Goal: Task Accomplishment & Management: Manage account settings

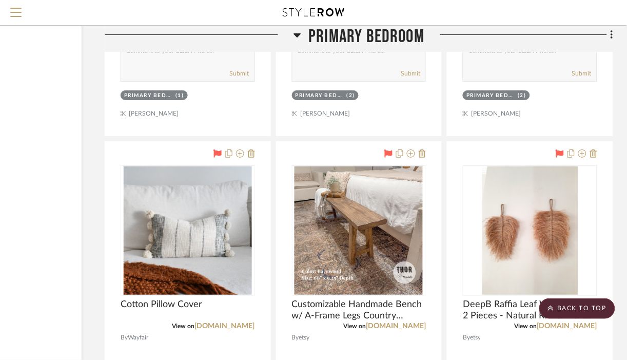
scroll to position [12880, 111]
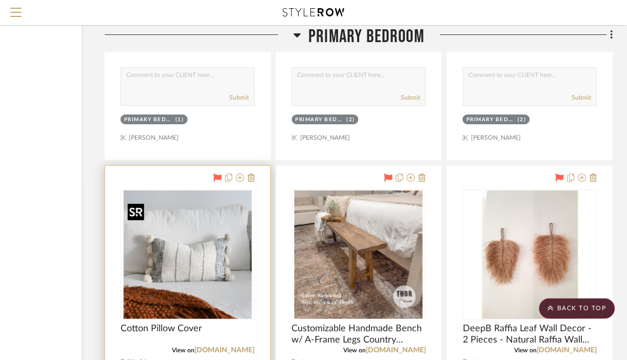
click at [212, 245] on img "0" at bounding box center [188, 254] width 128 height 128
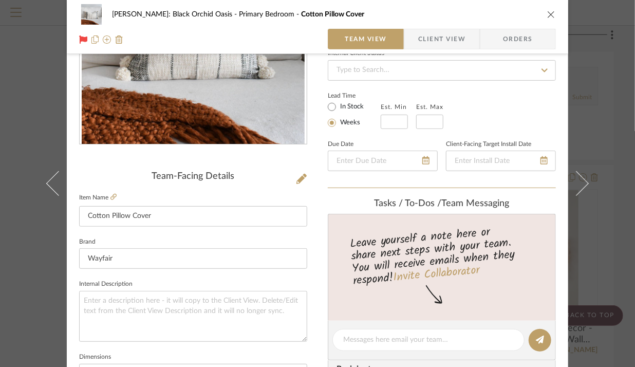
scroll to position [187, 0]
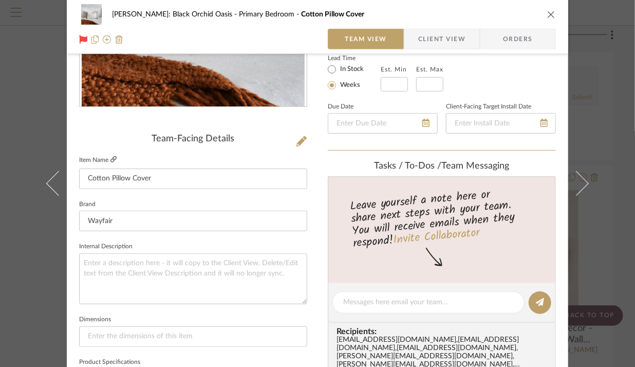
click at [110, 156] on icon at bounding box center [113, 159] width 6 height 6
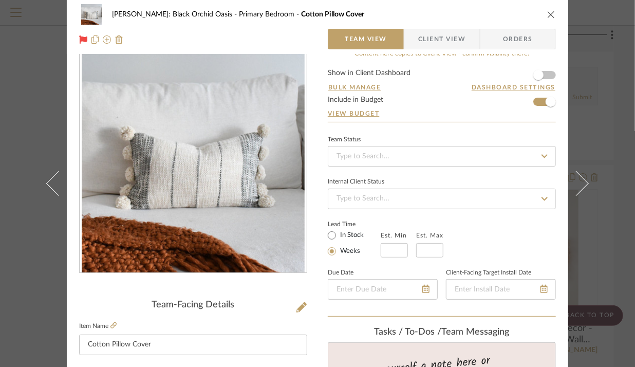
scroll to position [0, 0]
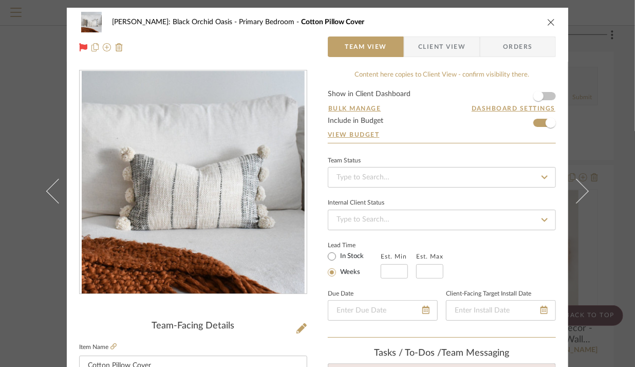
click at [550, 22] on icon "close" at bounding box center [551, 22] width 8 height 8
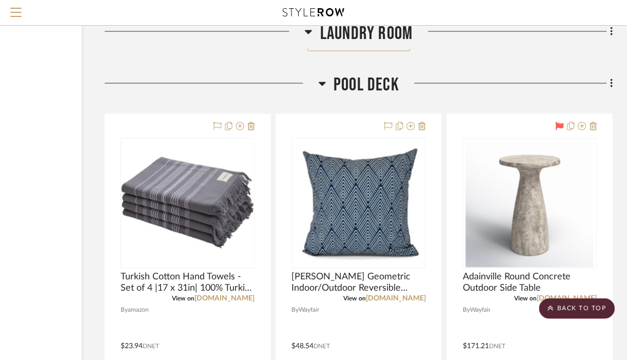
scroll to position [33178, 111]
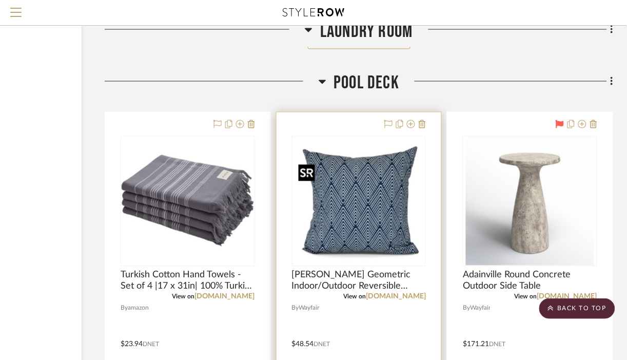
click at [357, 190] on img "0" at bounding box center [359, 201] width 128 height 128
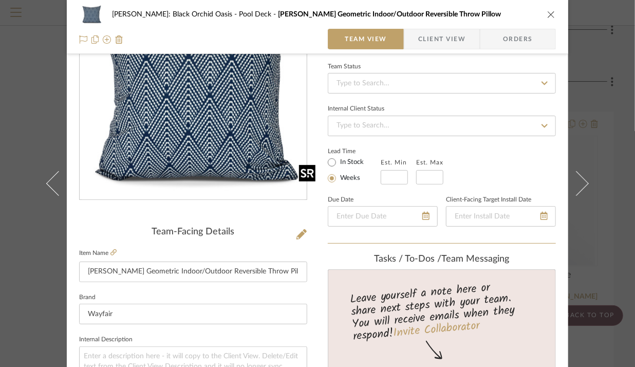
scroll to position [94, 0]
click at [110, 250] on icon at bounding box center [113, 252] width 6 height 6
click at [547, 9] on div "Josh Metzger: Black Orchid Oasis Pool Deck Mangham Geometric Indoor/Outdoor Rev…" at bounding box center [317, 14] width 476 height 21
click at [547, 14] on icon "close" at bounding box center [551, 14] width 8 height 8
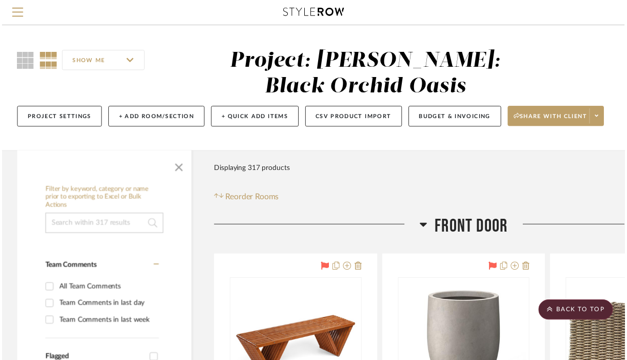
scroll to position [33178, 111]
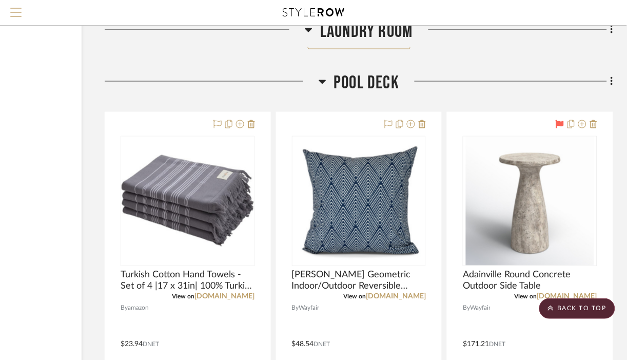
click at [18, 7] on button "Menu" at bounding box center [16, 12] width 32 height 25
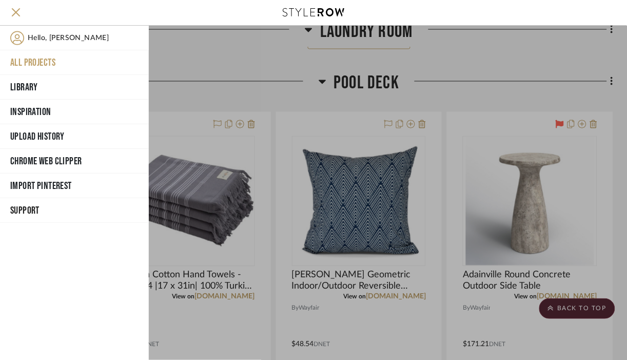
click at [41, 61] on button "All Projects" at bounding box center [74, 62] width 149 height 25
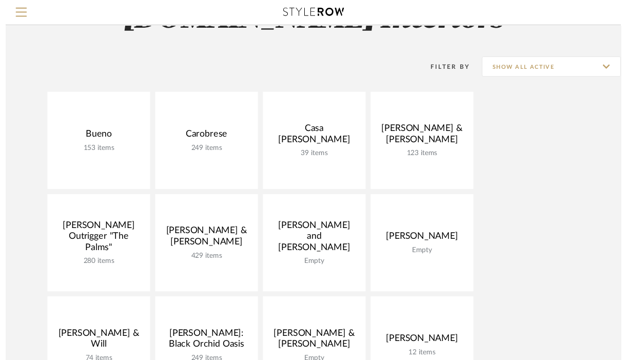
scroll to position [99, 0]
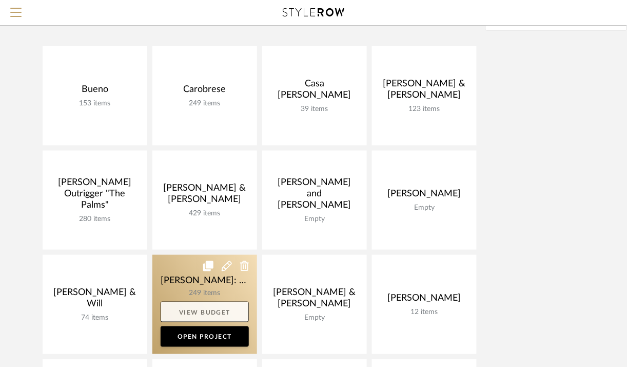
click at [216, 314] on link "View Budget" at bounding box center [205, 311] width 88 height 21
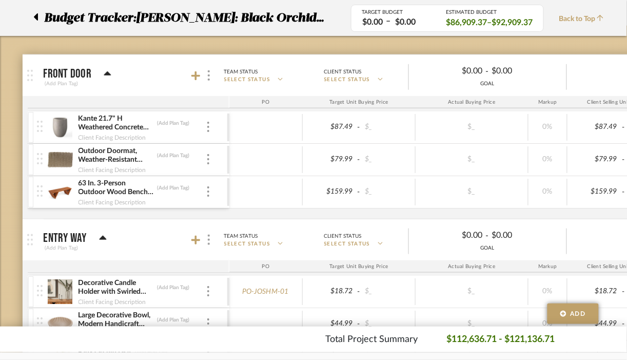
click at [34, 16] on icon at bounding box center [35, 17] width 5 height 12
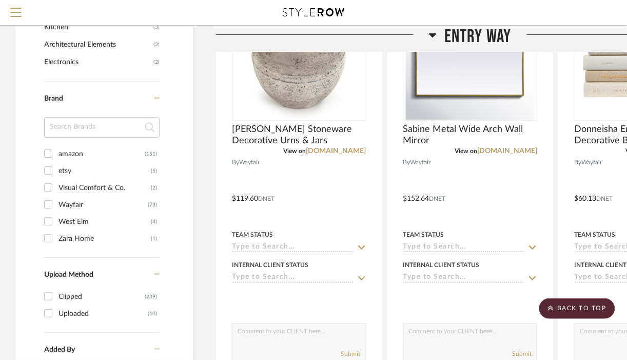
scroll to position [794, 0]
click at [50, 208] on input "Wayfair (73)" at bounding box center [48, 205] width 16 height 16
checkbox input "true"
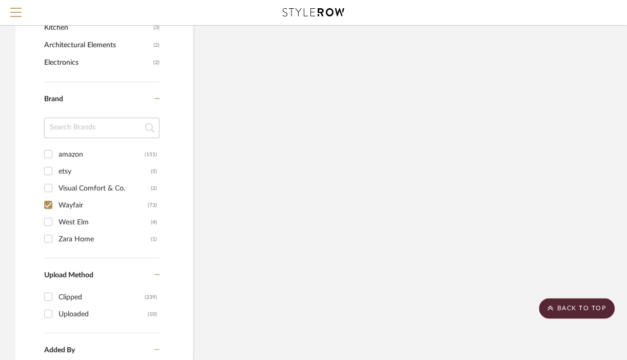
scroll to position [776, 0]
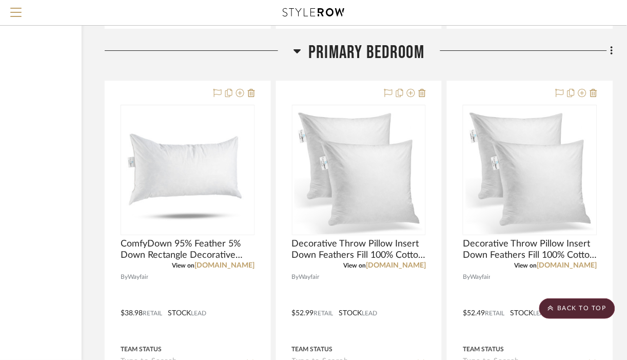
scroll to position [5079, 111]
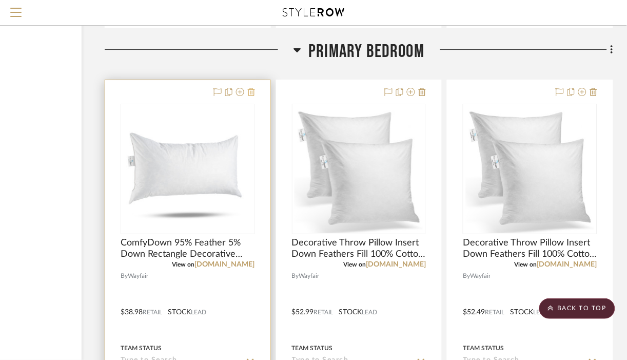
click at [252, 93] on icon at bounding box center [251, 92] width 7 height 8
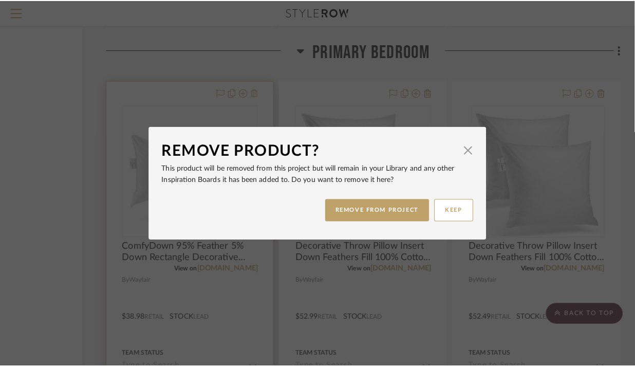
scroll to position [0, 0]
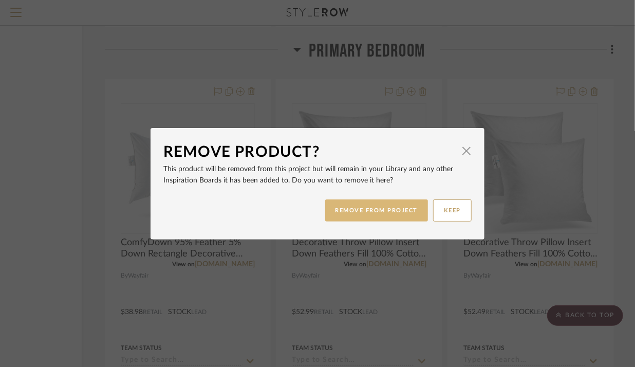
click at [416, 214] on button "REMOVE FROM PROJECT" at bounding box center [376, 210] width 103 height 22
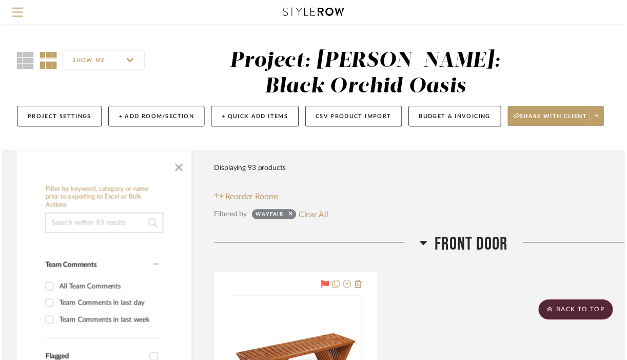
scroll to position [5079, 111]
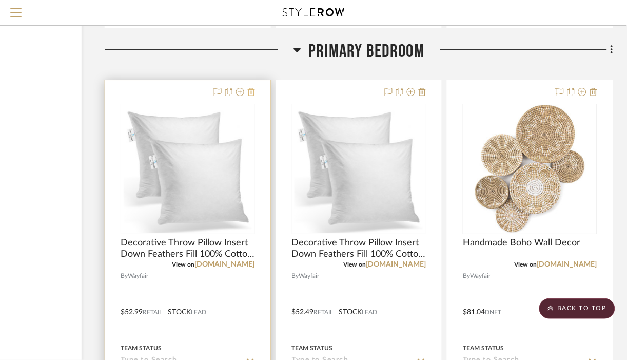
click at [254, 96] on icon at bounding box center [251, 92] width 7 height 8
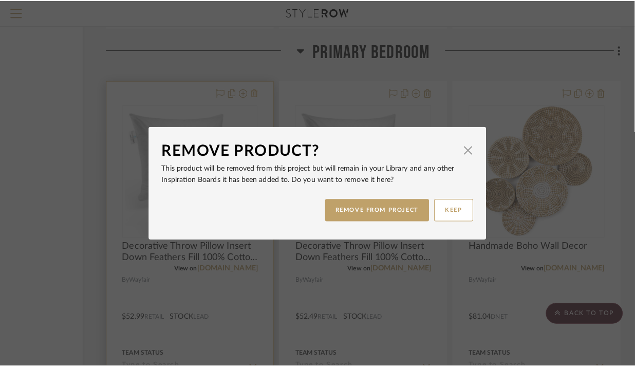
scroll to position [0, 0]
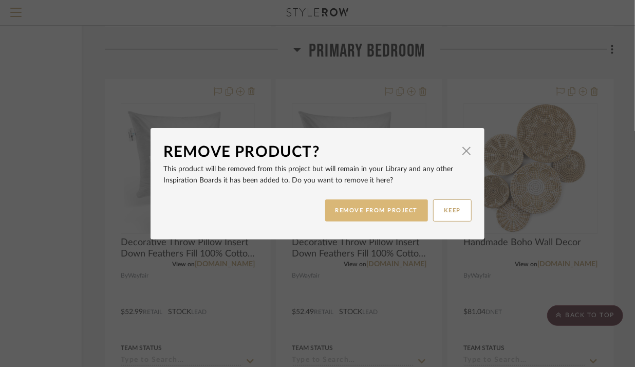
click at [352, 209] on button "REMOVE FROM PROJECT" at bounding box center [376, 210] width 103 height 22
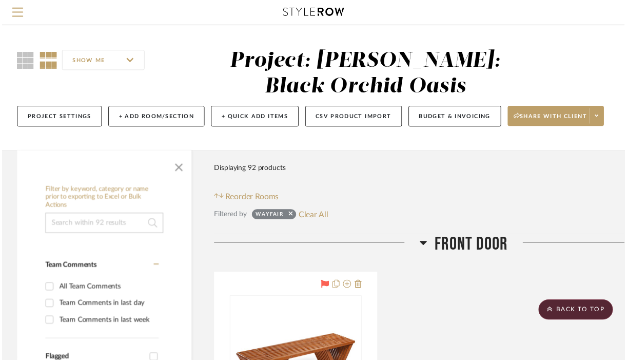
scroll to position [5079, 111]
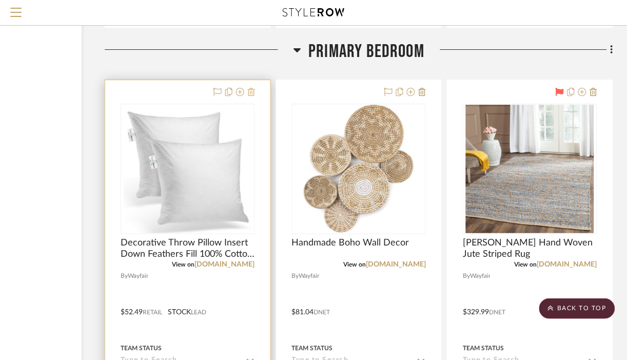
click at [251, 94] on icon at bounding box center [251, 92] width 7 height 8
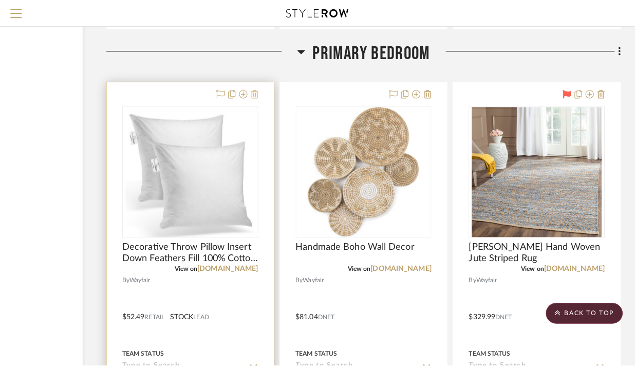
scroll to position [0, 0]
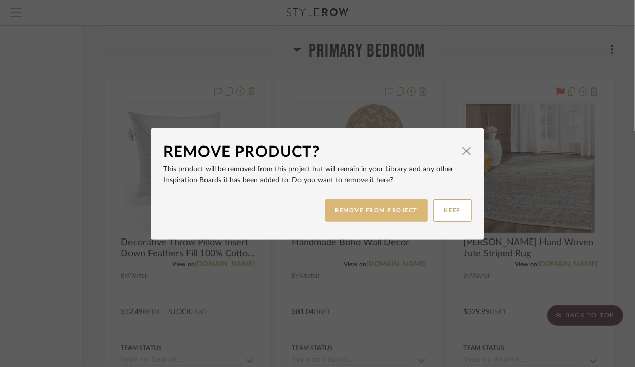
click at [353, 216] on button "REMOVE FROM PROJECT" at bounding box center [376, 210] width 103 height 22
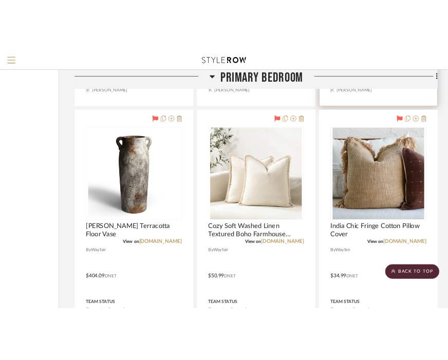
scroll to position [5531, 111]
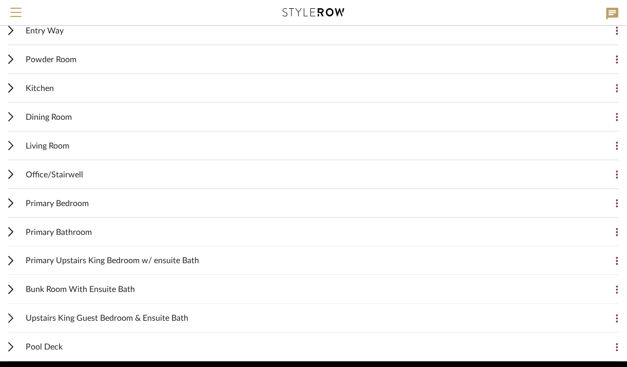
scroll to position [190, 0]
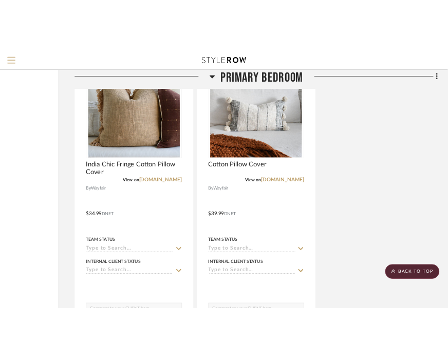
scroll to position [6071, 111]
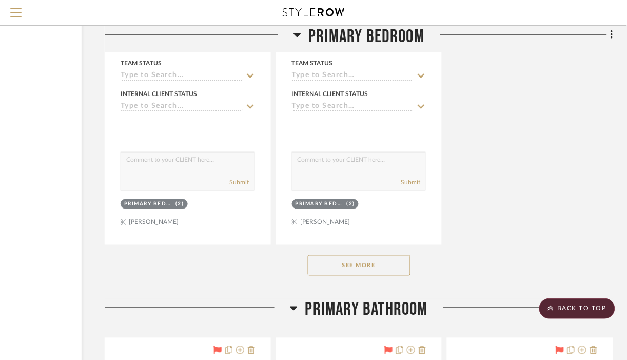
scroll to position [6362, 111]
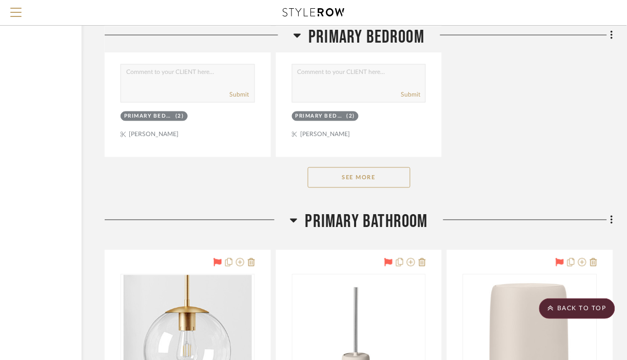
click at [380, 188] on button "See More" at bounding box center [359, 177] width 103 height 21
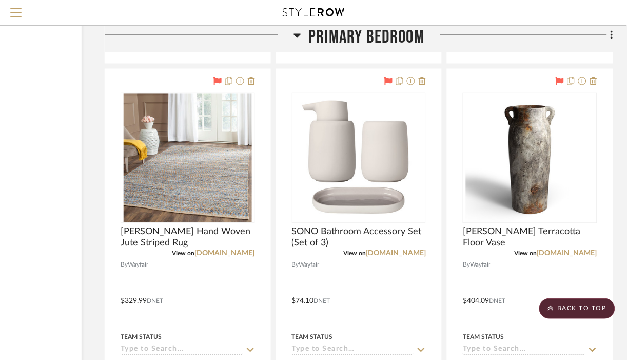
scroll to position [5542, 111]
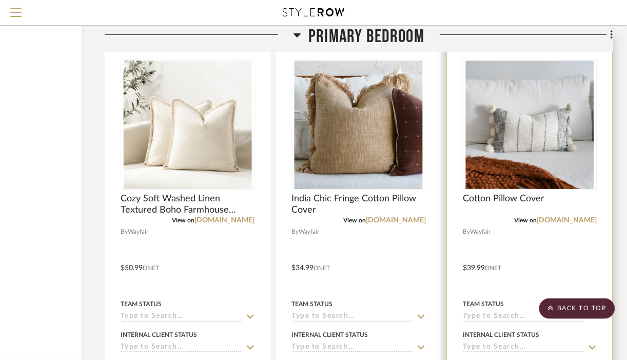
click at [558, 166] on img "0" at bounding box center [530, 125] width 128 height 128
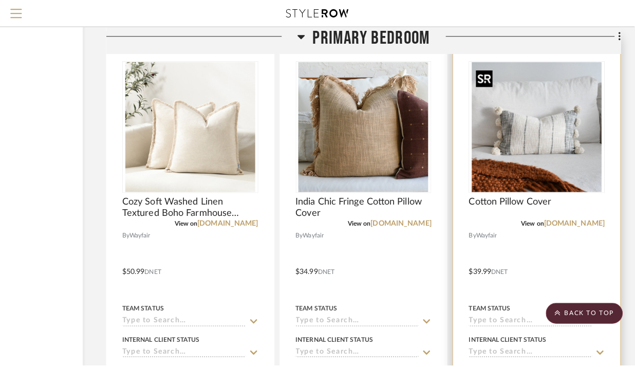
scroll to position [0, 0]
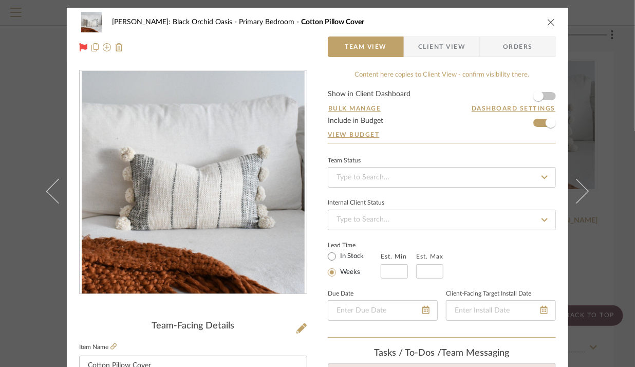
click at [548, 20] on icon "close" at bounding box center [551, 22] width 8 height 8
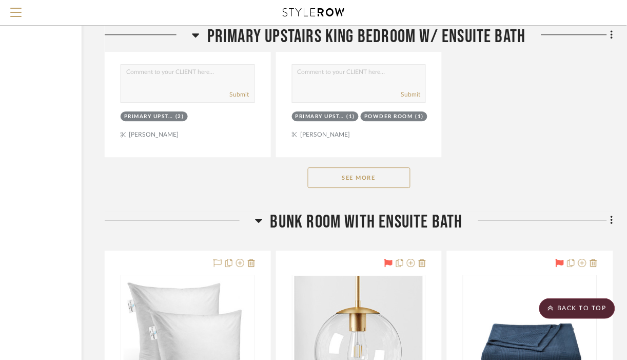
scroll to position [9229, 111]
click at [379, 184] on button "See More" at bounding box center [359, 177] width 103 height 21
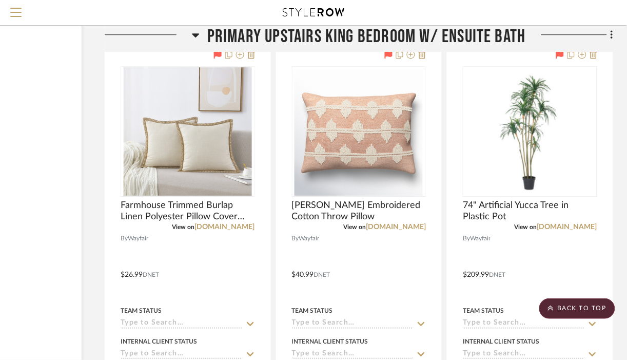
scroll to position [8422, 111]
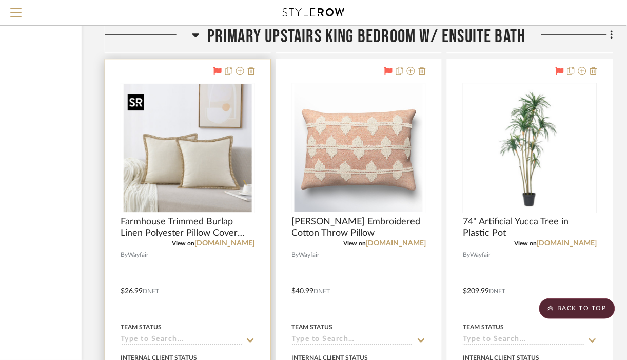
click at [199, 208] on img "0" at bounding box center [188, 148] width 128 height 128
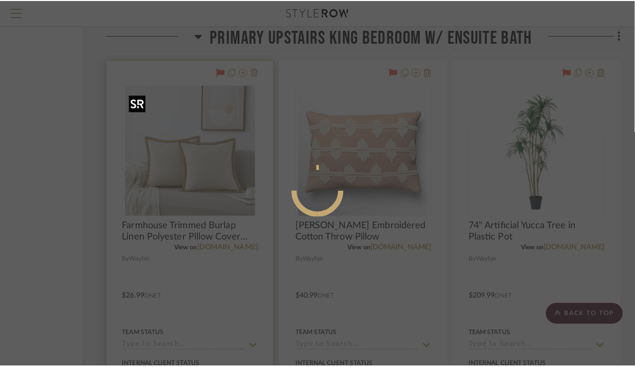
scroll to position [0, 0]
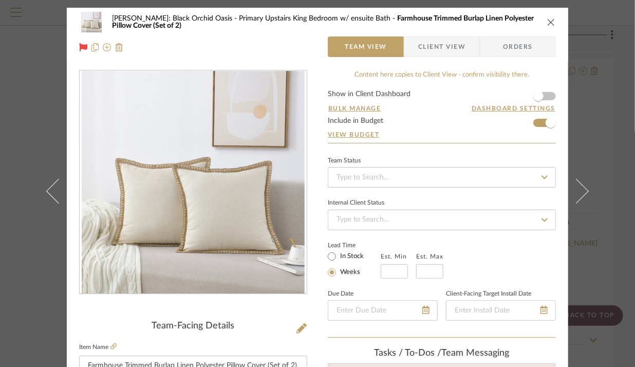
click at [113, 347] on fieldset "Item Name Farmhouse Trimmed Burlap Linen Polyester Pillow Cover (Set of 2)" at bounding box center [193, 358] width 228 height 36
click at [110, 346] on icon at bounding box center [113, 346] width 6 height 6
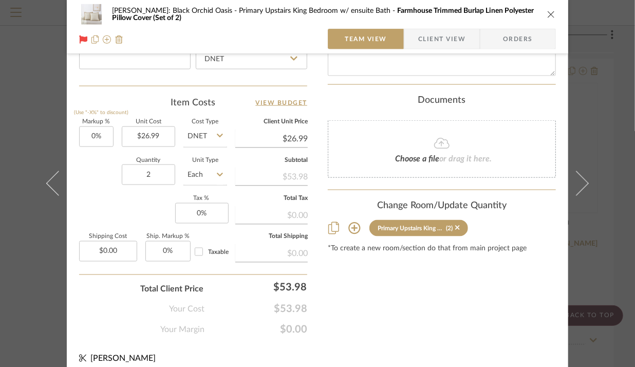
scroll to position [586, 0]
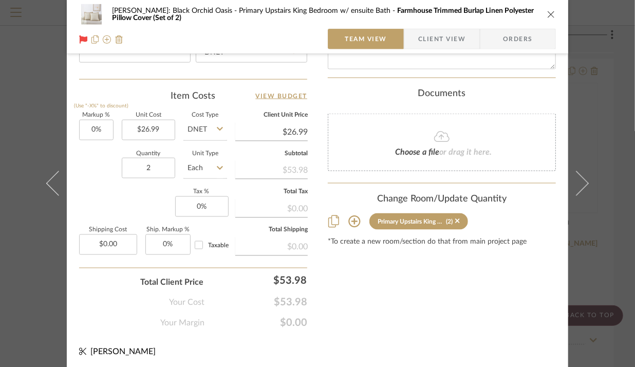
click at [547, 16] on icon "close" at bounding box center [551, 14] width 8 height 8
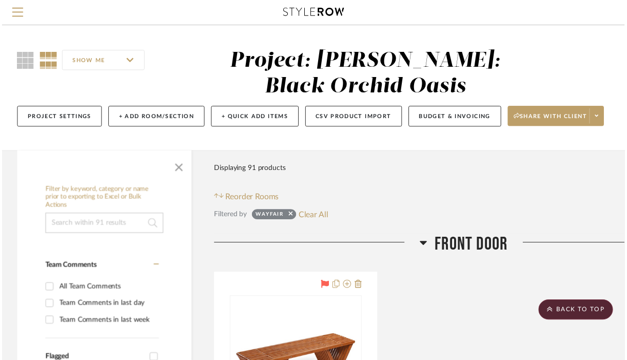
scroll to position [8422, 111]
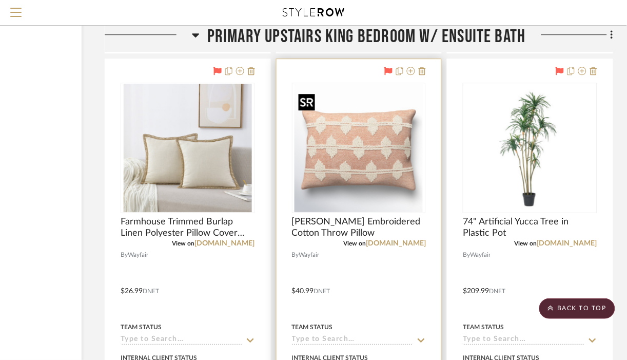
click at [0, 0] on img at bounding box center [0, 0] width 0 height 0
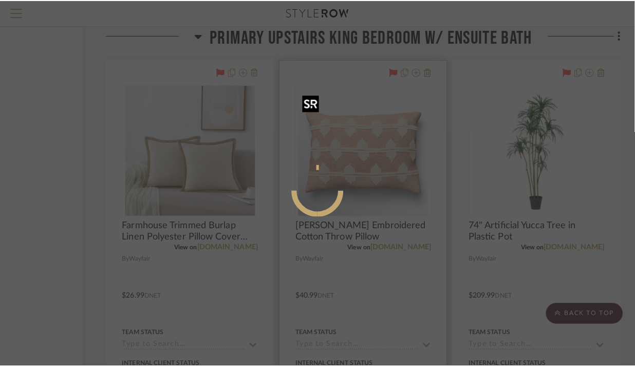
scroll to position [0, 0]
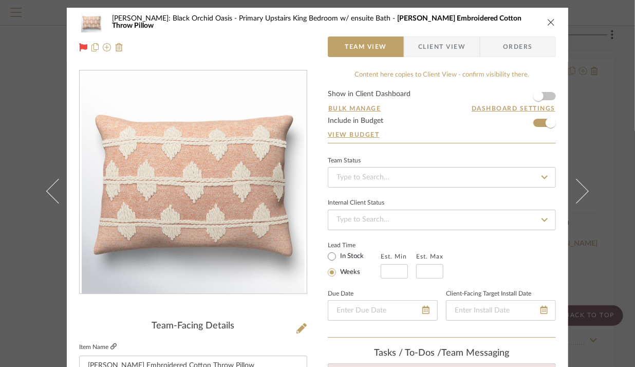
click at [110, 343] on icon at bounding box center [113, 346] width 6 height 6
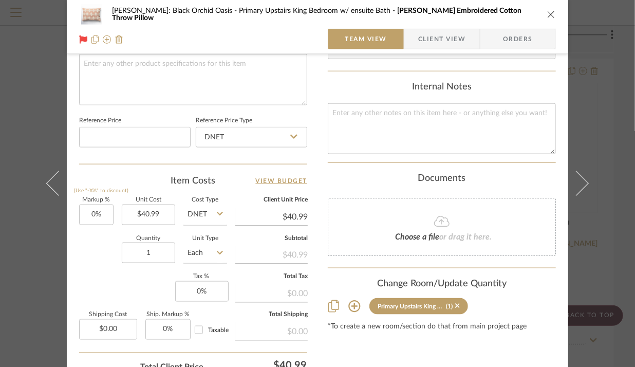
scroll to position [285, 0]
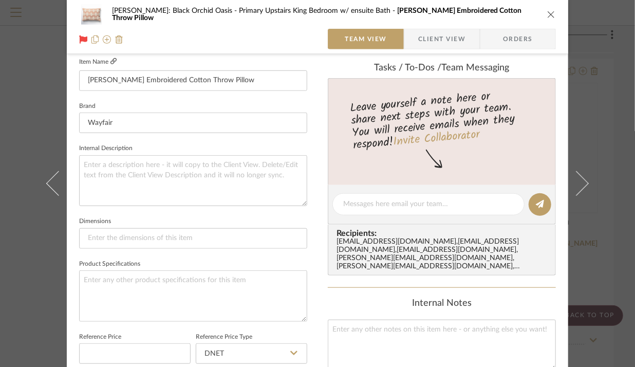
click at [111, 60] on icon at bounding box center [113, 61] width 6 height 6
click at [547, 15] on icon "close" at bounding box center [551, 14] width 8 height 8
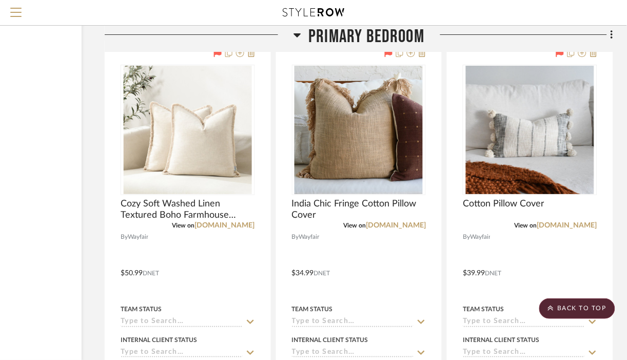
scroll to position [6044, 111]
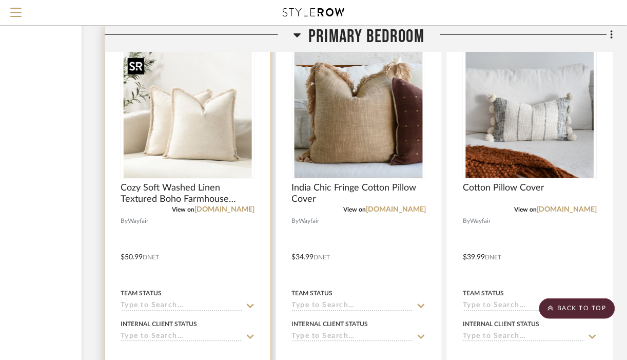
click at [196, 124] on img "0" at bounding box center [188, 114] width 128 height 128
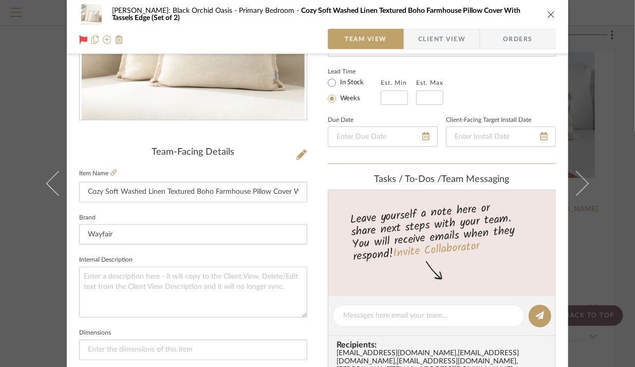
scroll to position [136, 0]
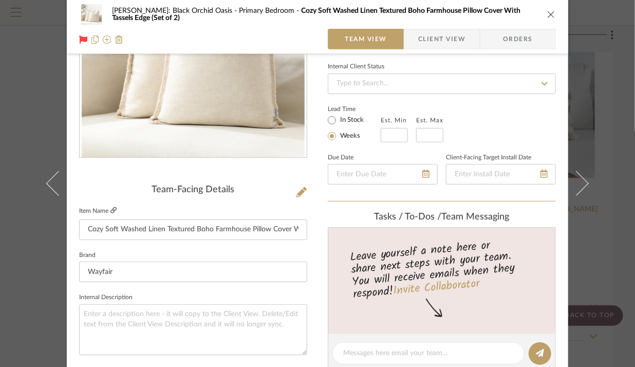
click at [112, 210] on icon at bounding box center [113, 210] width 6 height 6
click at [550, 13] on icon "close" at bounding box center [551, 14] width 8 height 8
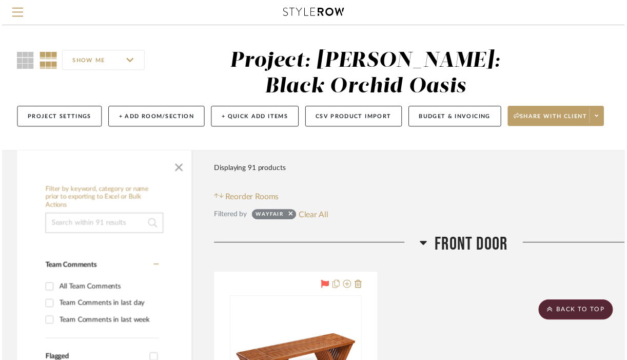
scroll to position [6044, 111]
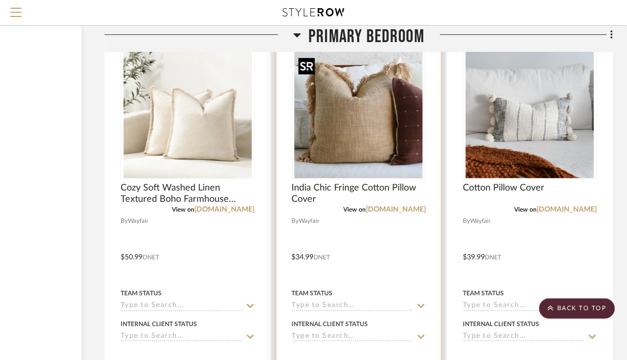
click at [392, 120] on img "0" at bounding box center [359, 114] width 128 height 128
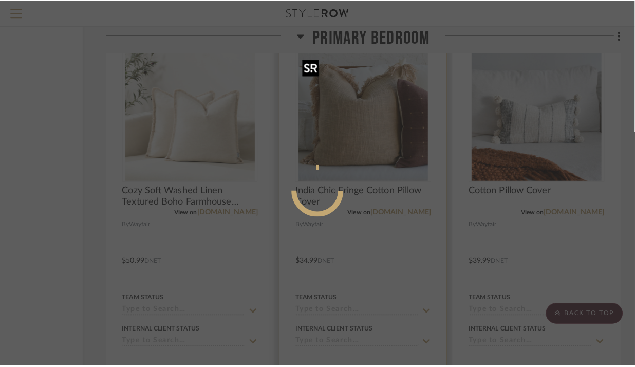
scroll to position [0, 0]
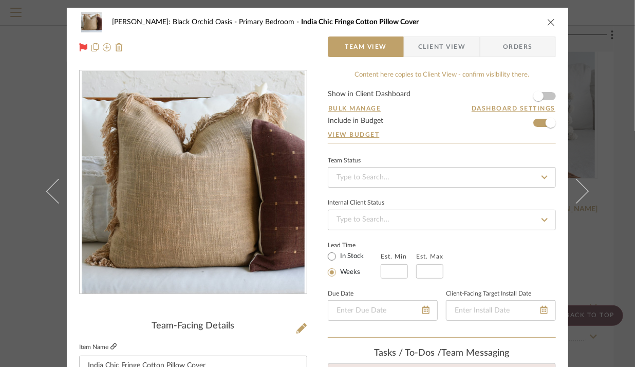
click at [110, 346] on icon at bounding box center [113, 346] width 6 height 6
click at [548, 23] on icon "close" at bounding box center [551, 22] width 8 height 8
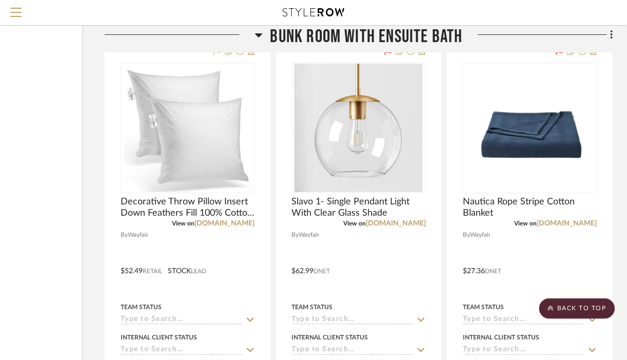
scroll to position [10334, 111]
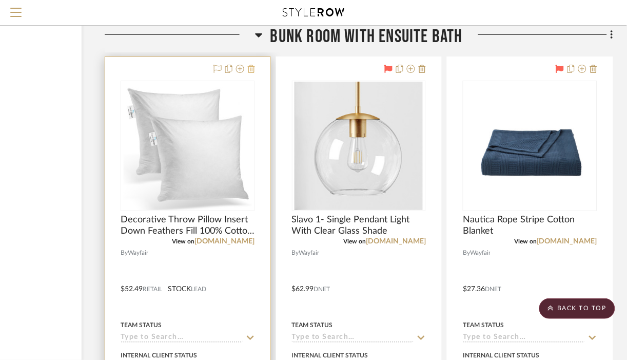
click at [252, 73] on icon at bounding box center [251, 69] width 7 height 8
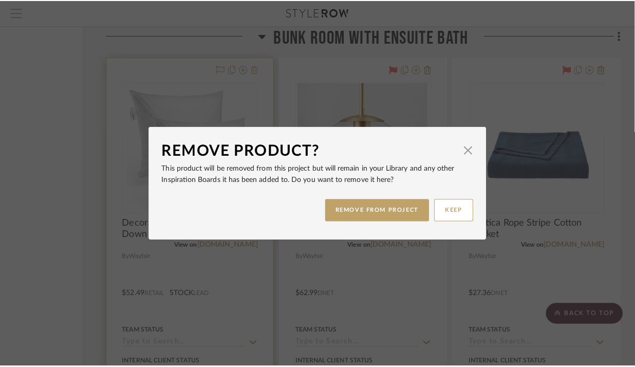
scroll to position [0, 0]
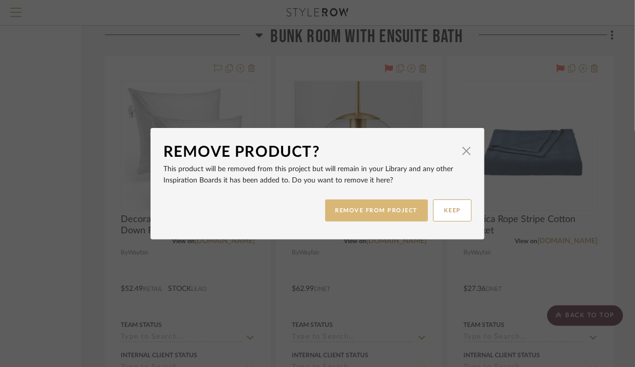
click at [353, 204] on button "REMOVE FROM PROJECT" at bounding box center [376, 210] width 103 height 22
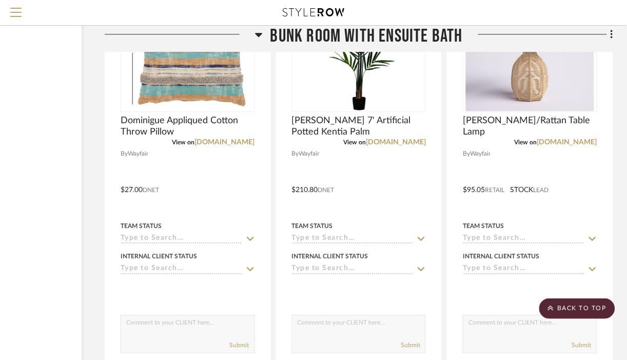
scroll to position [10897, 111]
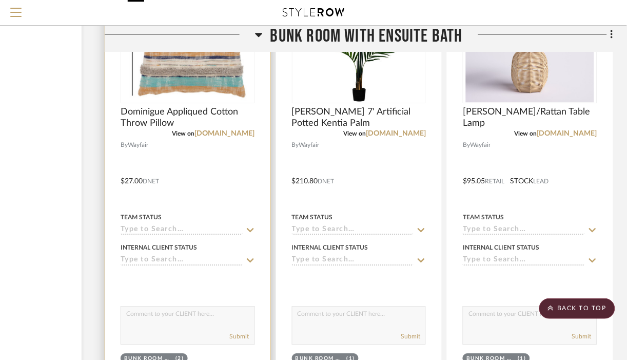
click at [0, 0] on img at bounding box center [0, 0] width 0 height 0
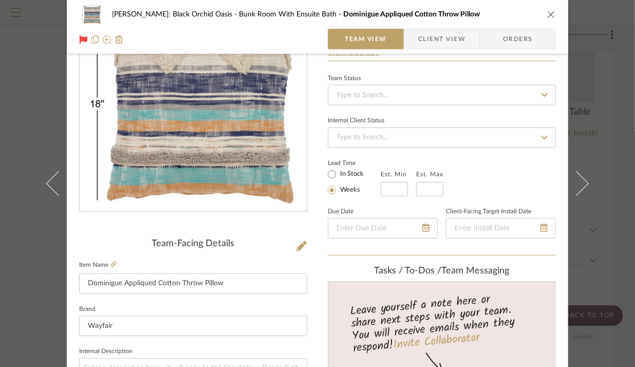
scroll to position [88, 0]
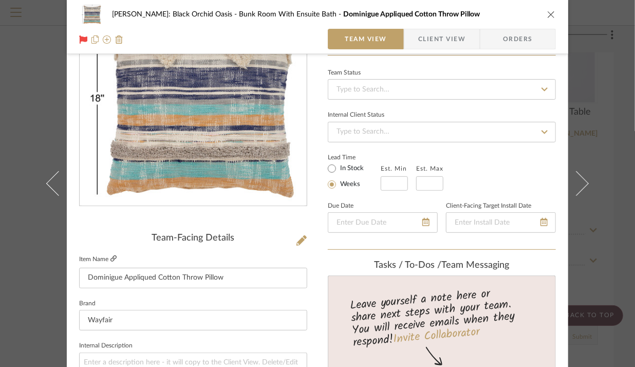
click at [110, 261] on link at bounding box center [113, 259] width 6 height 9
click at [547, 15] on icon "close" at bounding box center [551, 14] width 8 height 8
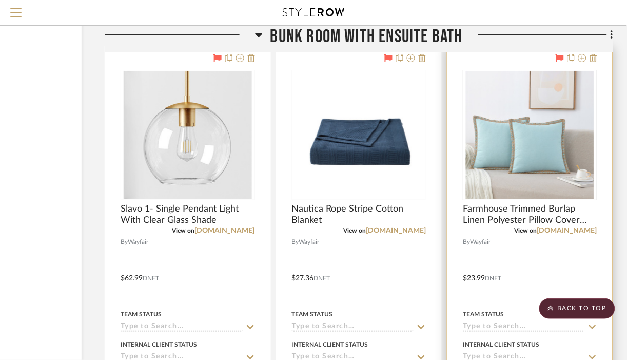
click at [552, 159] on img "0" at bounding box center [530, 135] width 128 height 128
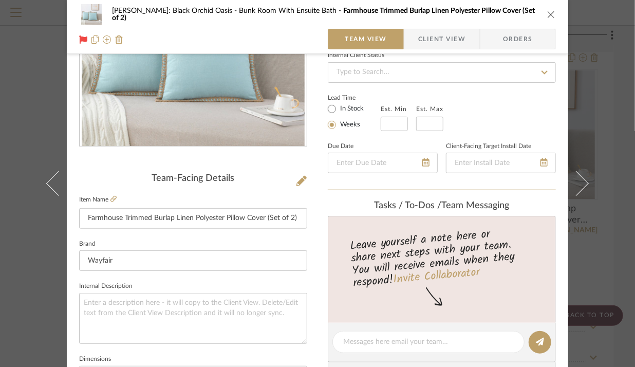
scroll to position [121, 0]
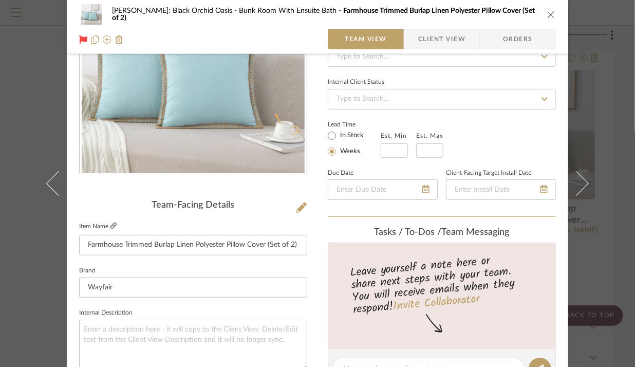
click at [112, 225] on icon at bounding box center [113, 225] width 6 height 6
click at [547, 14] on icon "close" at bounding box center [551, 14] width 8 height 8
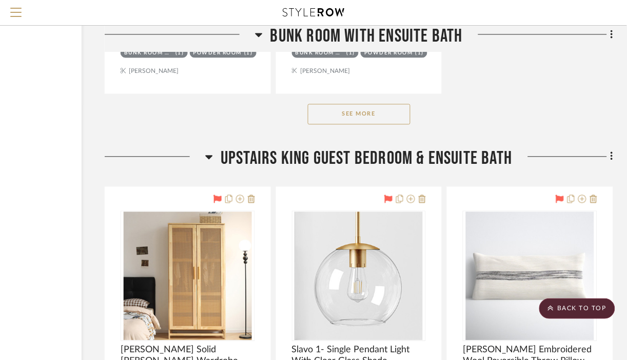
scroll to position [11654, 111]
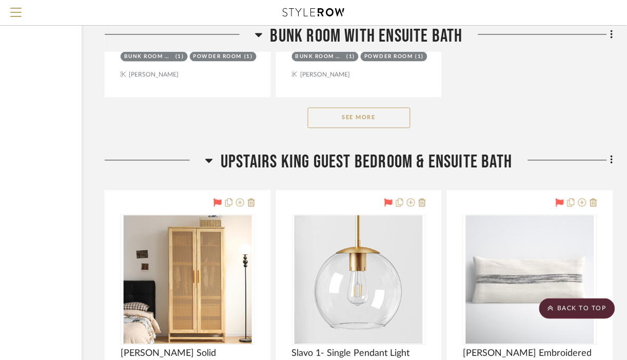
click at [392, 128] on button "See More" at bounding box center [359, 117] width 103 height 21
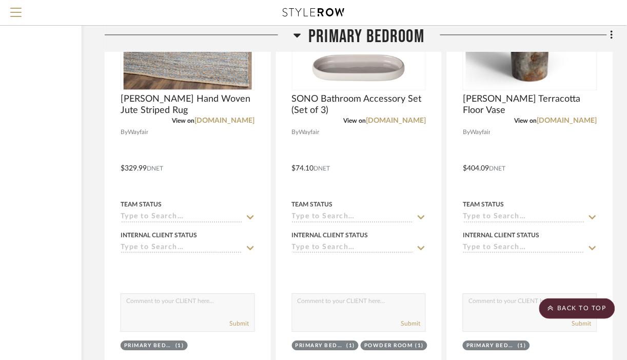
scroll to position [5703, 111]
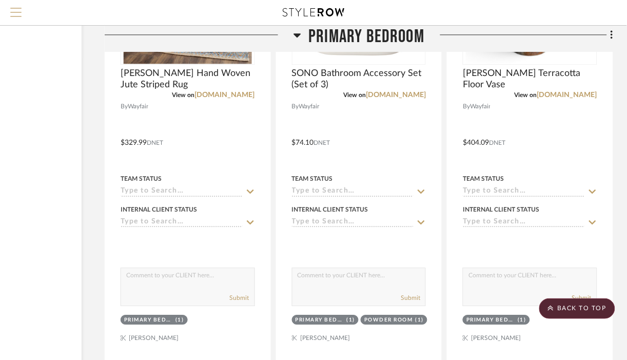
click at [16, 15] on span "Menu" at bounding box center [15, 15] width 11 height 15
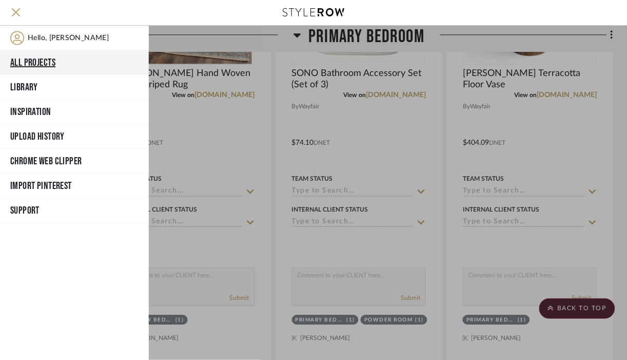
click at [60, 68] on button "All Projects" at bounding box center [74, 62] width 149 height 25
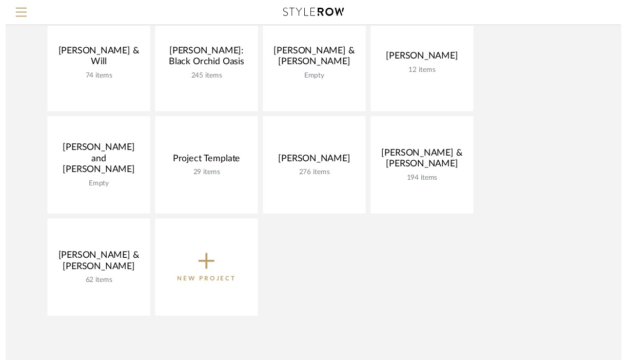
scroll to position [331, 0]
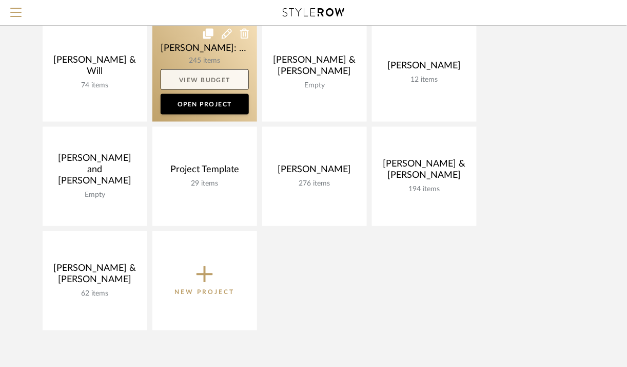
click at [228, 88] on link "View Budget" at bounding box center [205, 79] width 88 height 21
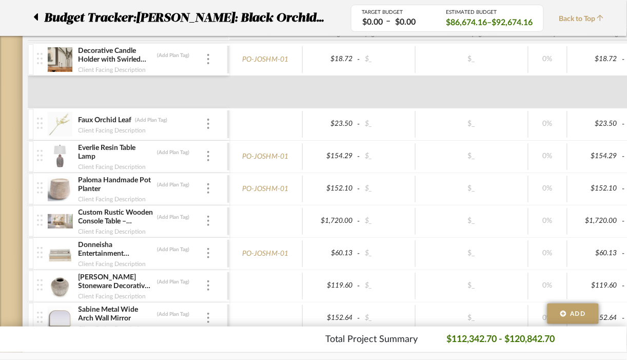
click at [36, 17] on icon at bounding box center [36, 16] width 4 height 7
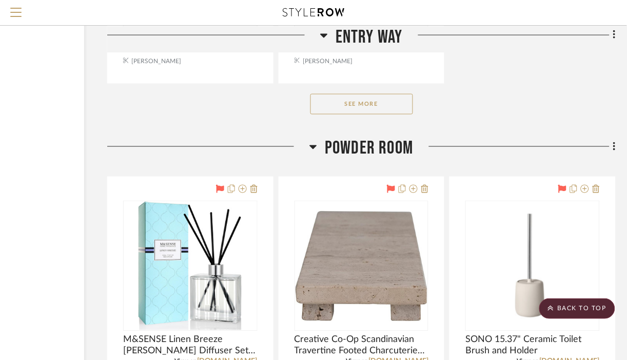
scroll to position [2040, 109]
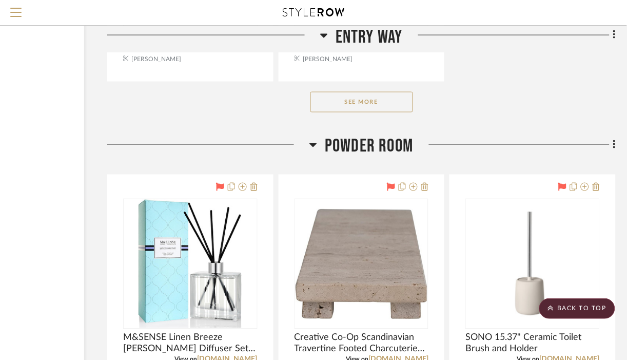
click at [388, 105] on button "See More" at bounding box center [362, 102] width 103 height 21
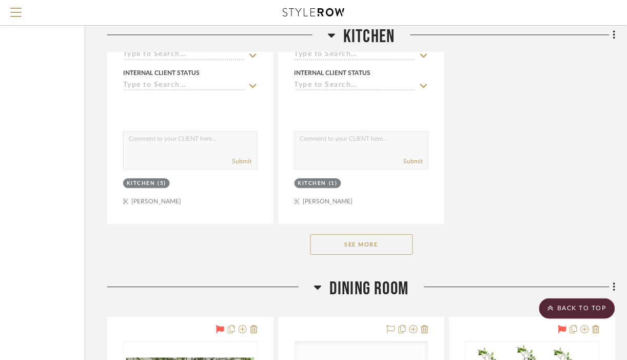
click at [394, 243] on button "See More" at bounding box center [362, 244] width 103 height 21
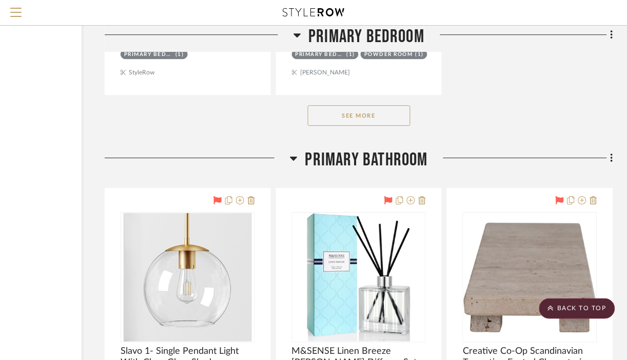
scroll to position [17951, 111]
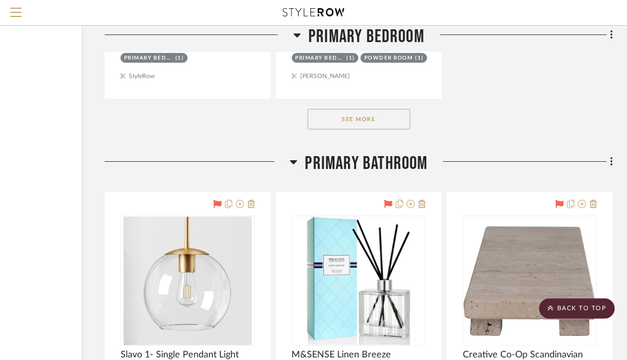
click at [396, 124] on button "See More" at bounding box center [359, 119] width 103 height 21
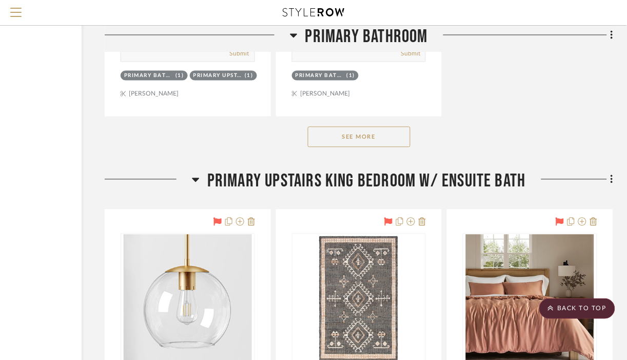
scroll to position [20220, 111]
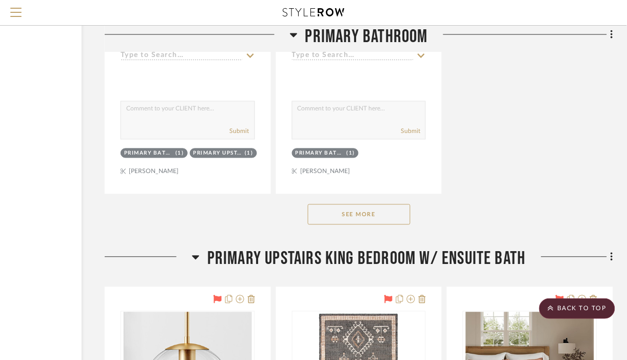
click at [391, 225] on button "See More" at bounding box center [359, 214] width 103 height 21
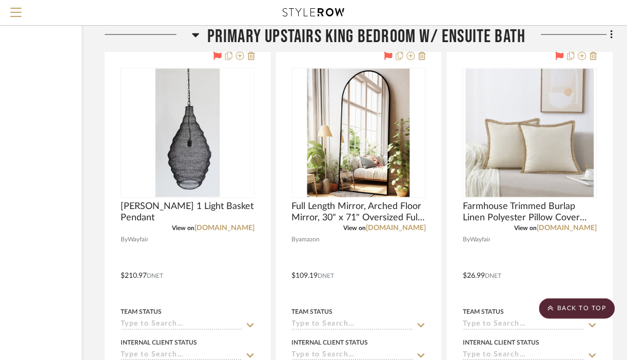
scroll to position [21824, 111]
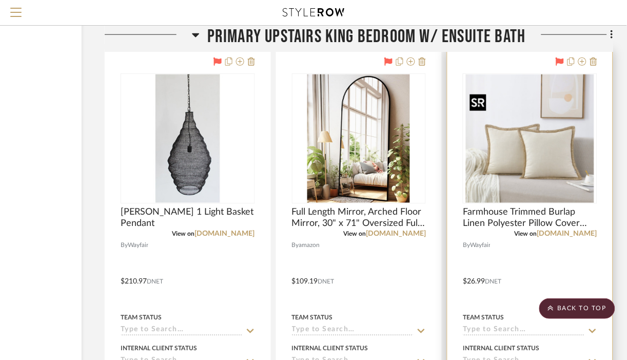
click at [514, 167] on img "0" at bounding box center [530, 138] width 128 height 128
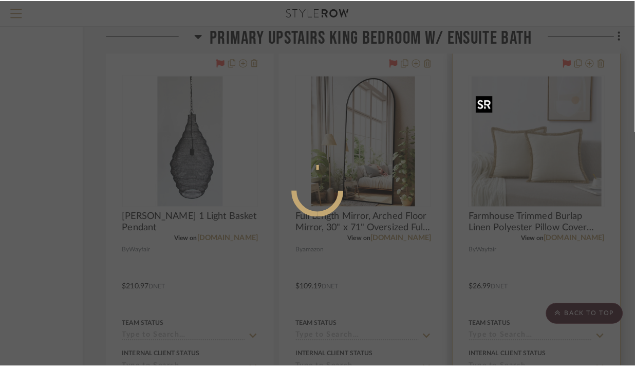
scroll to position [0, 0]
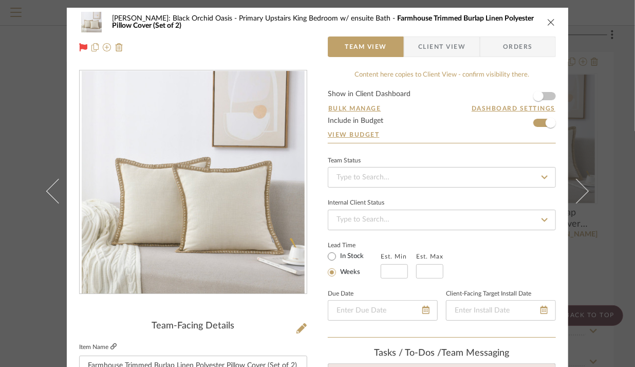
click at [111, 343] on icon at bounding box center [113, 346] width 6 height 6
click at [547, 25] on icon "close" at bounding box center [551, 22] width 8 height 8
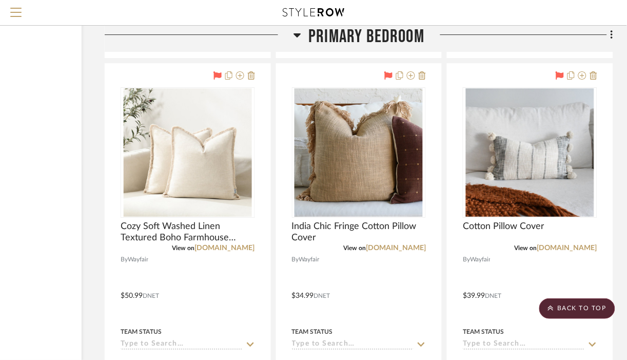
scroll to position [17990, 111]
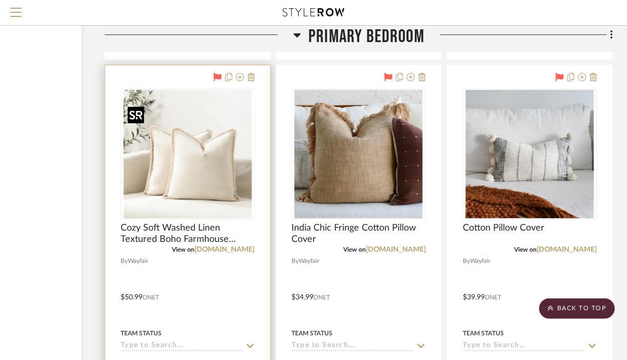
click at [0, 0] on img at bounding box center [0, 0] width 0 height 0
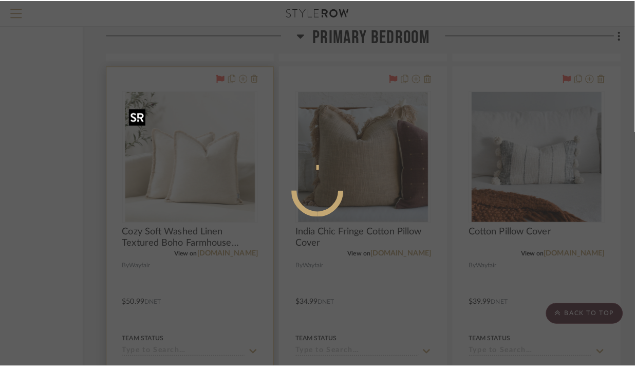
scroll to position [0, 0]
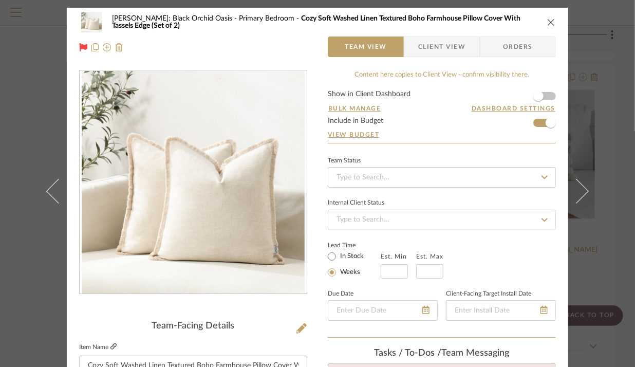
click at [110, 346] on icon at bounding box center [113, 346] width 6 height 6
click at [547, 24] on icon "close" at bounding box center [551, 22] width 8 height 8
click at [367, 187] on img "0" at bounding box center [359, 154] width 128 height 128
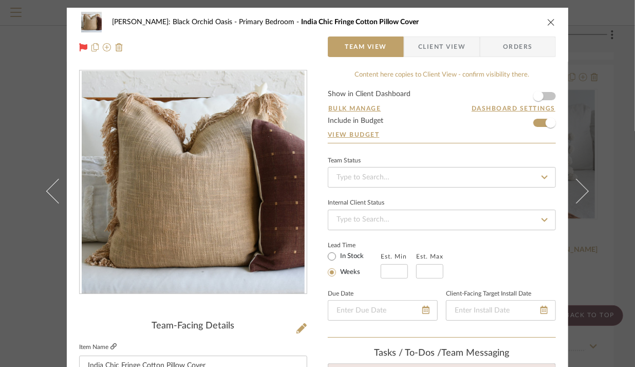
click at [111, 344] on icon at bounding box center [113, 346] width 6 height 6
click at [547, 22] on icon "close" at bounding box center [551, 22] width 8 height 8
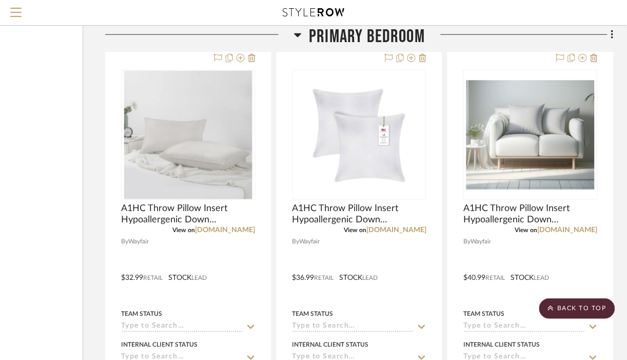
scroll to position [16643, 111]
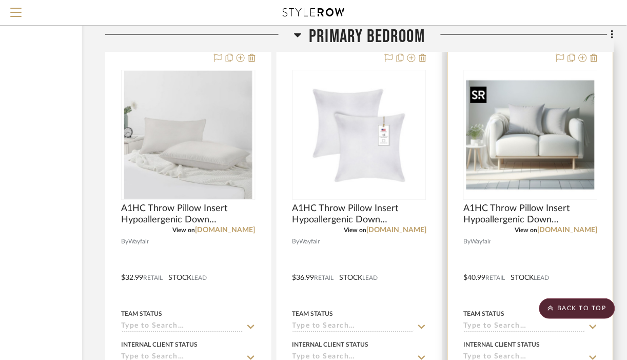
click at [529, 146] on img "0" at bounding box center [531, 135] width 128 height 128
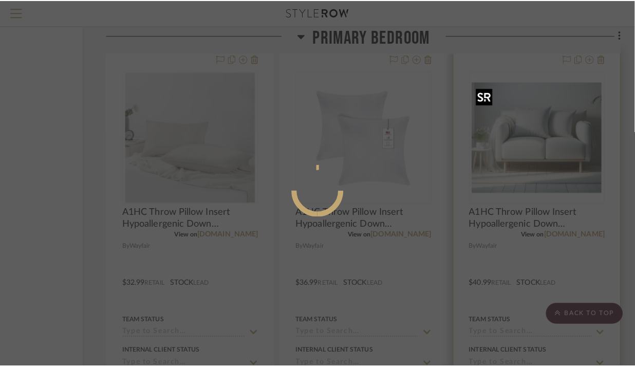
scroll to position [0, 0]
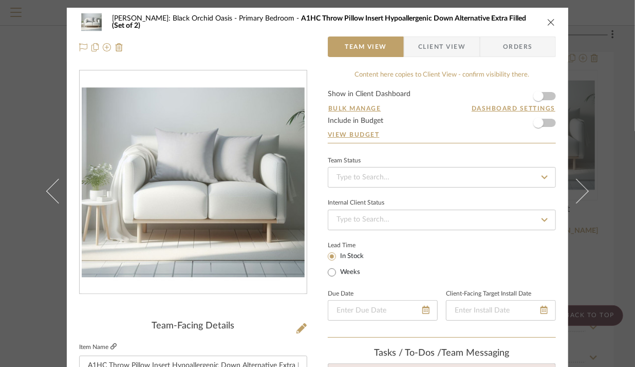
click at [110, 343] on icon at bounding box center [113, 346] width 6 height 6
click at [548, 26] on icon "close" at bounding box center [551, 22] width 8 height 8
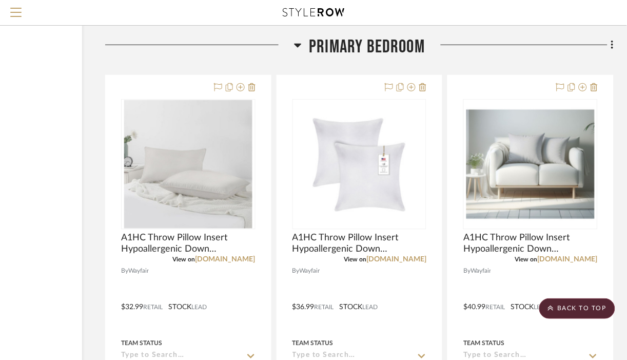
scroll to position [16633, 111]
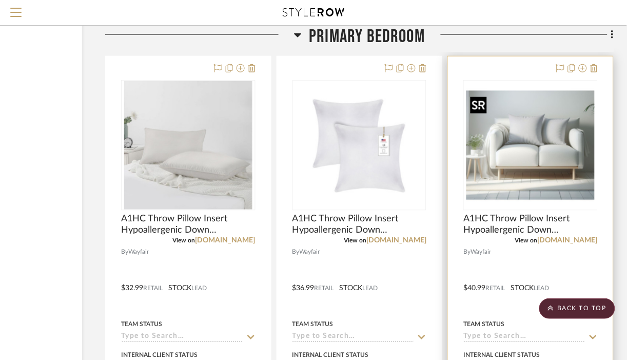
click at [543, 166] on img "0" at bounding box center [531, 145] width 128 height 128
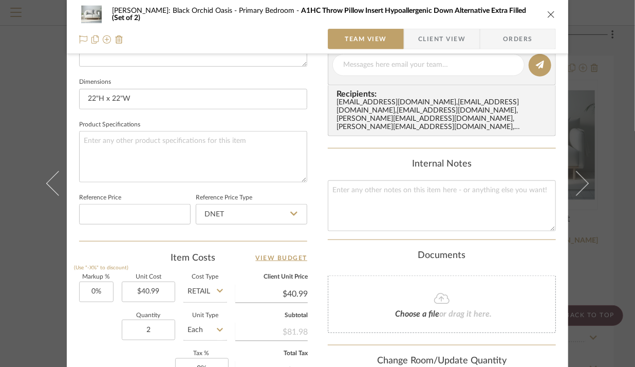
scroll to position [423, 0]
click at [547, 14] on icon "close" at bounding box center [551, 14] width 8 height 8
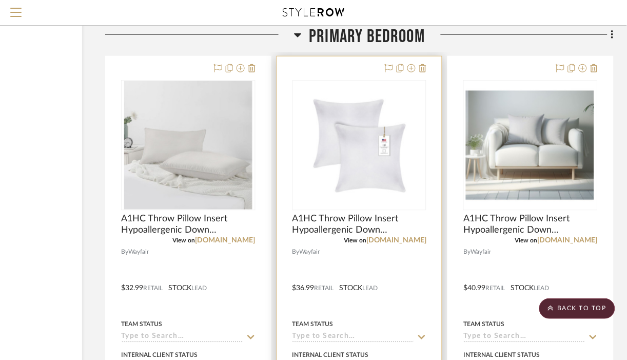
click at [380, 197] on img "0" at bounding box center [359, 145] width 128 height 128
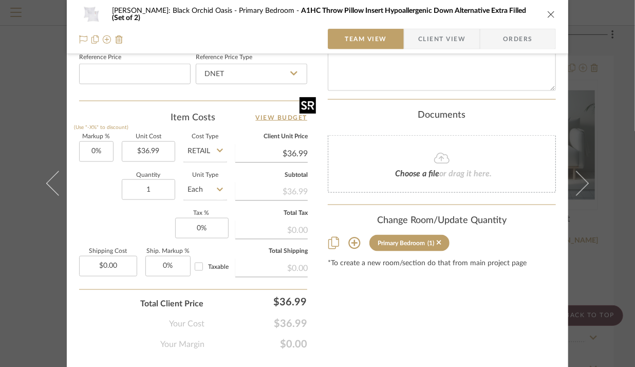
scroll to position [586, 0]
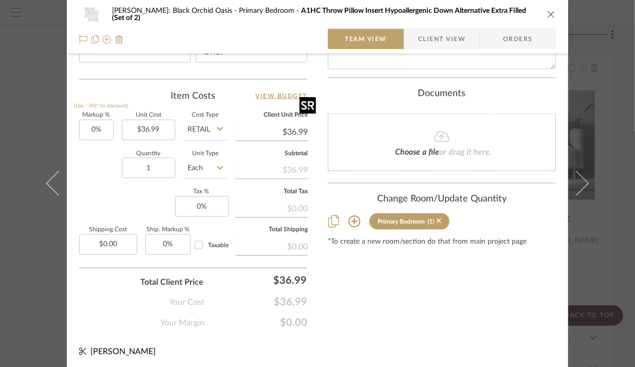
click at [547, 14] on icon "close" at bounding box center [551, 14] width 8 height 8
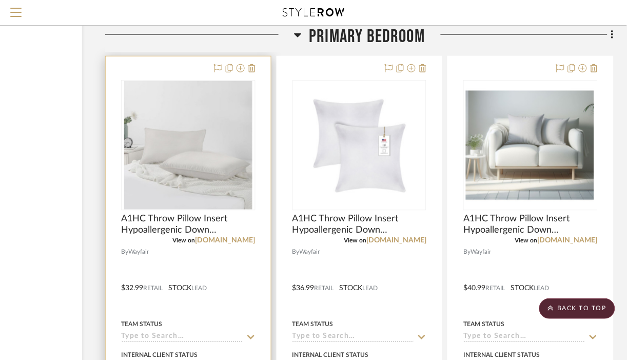
click at [213, 188] on img "0" at bounding box center [188, 145] width 128 height 128
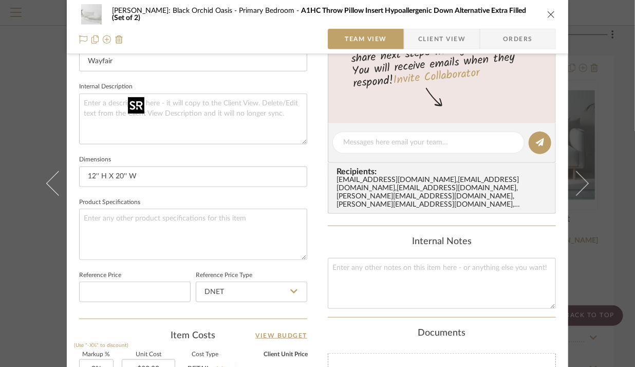
scroll to position [347, 0]
click at [549, 16] on icon "close" at bounding box center [551, 14] width 8 height 8
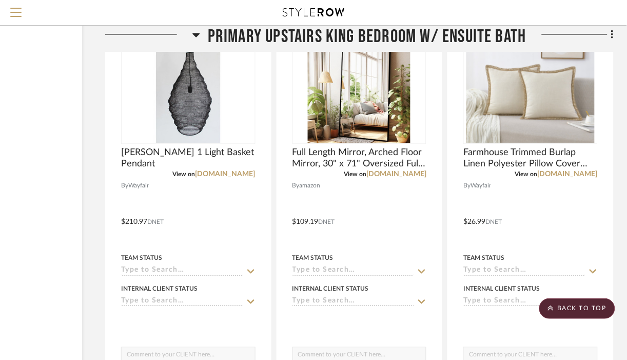
scroll to position [21881, 111]
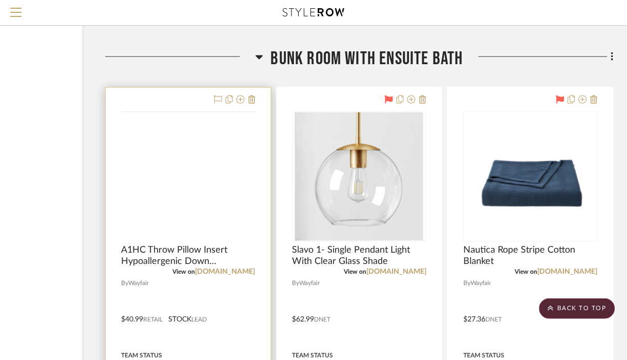
click at [0, 0] on img at bounding box center [0, 0] width 0 height 0
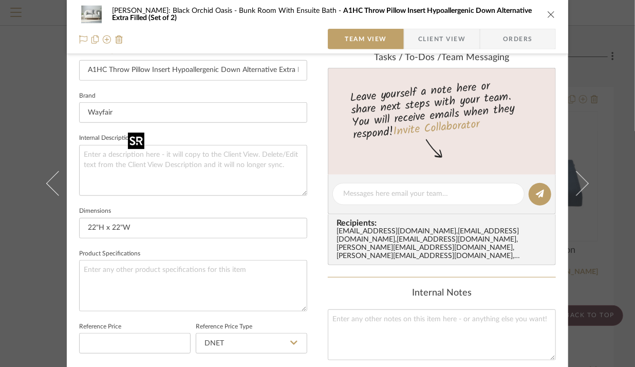
scroll to position [298, 0]
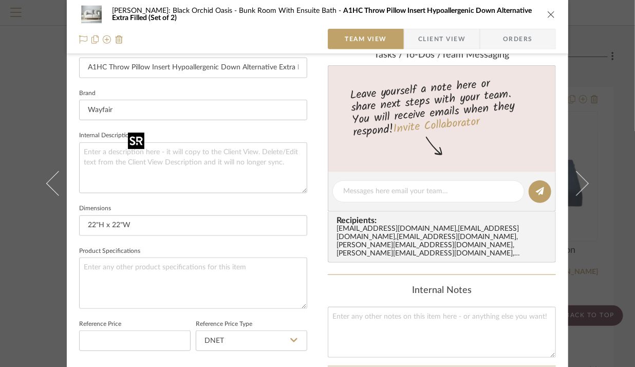
click at [549, 15] on icon "close" at bounding box center [551, 14] width 8 height 8
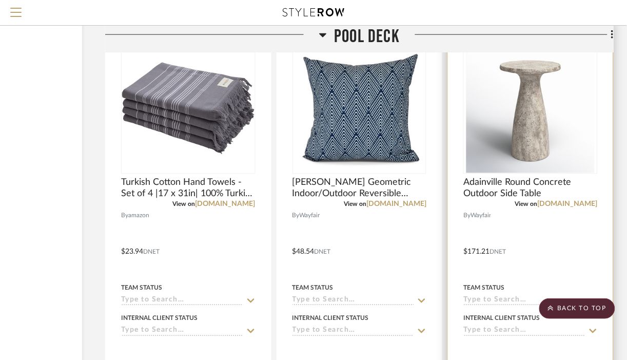
click at [451, 229] on div at bounding box center [530, 244] width 165 height 449
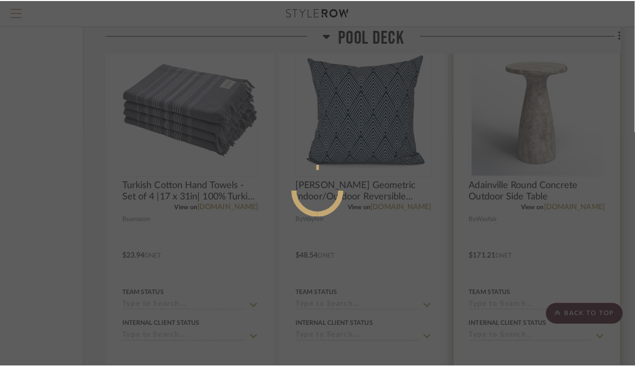
scroll to position [0, 0]
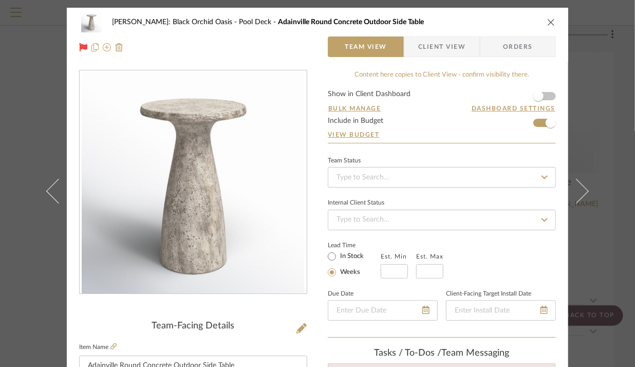
click at [547, 22] on icon "close" at bounding box center [551, 22] width 8 height 8
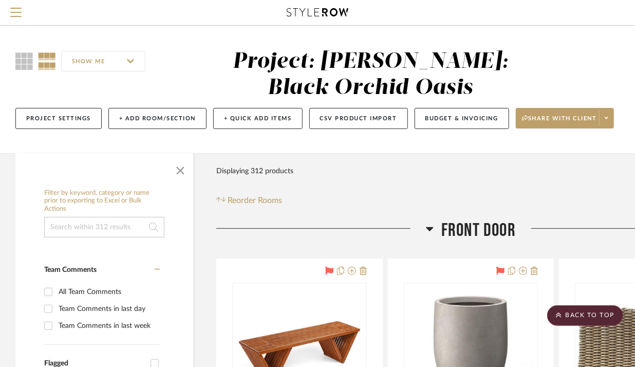
click at [0, 0] on img at bounding box center [0, 0] width 0 height 0
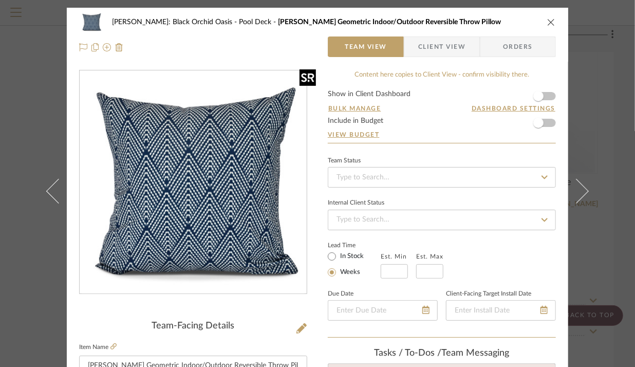
click at [547, 22] on icon "close" at bounding box center [551, 22] width 8 height 8
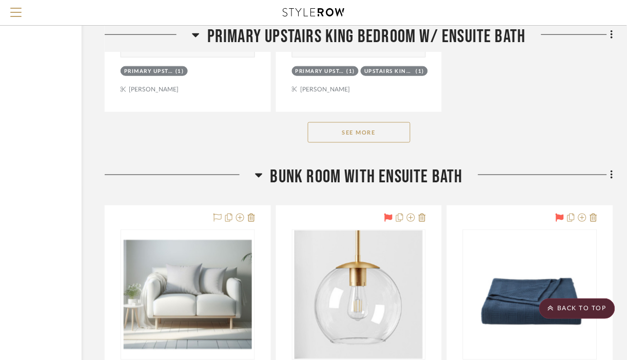
scroll to position [22666, 111]
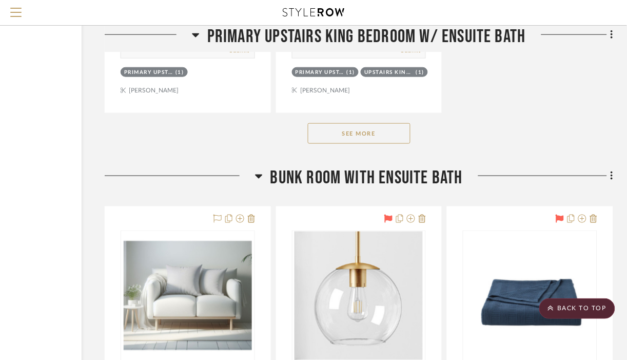
click at [385, 144] on button "See More" at bounding box center [359, 133] width 103 height 21
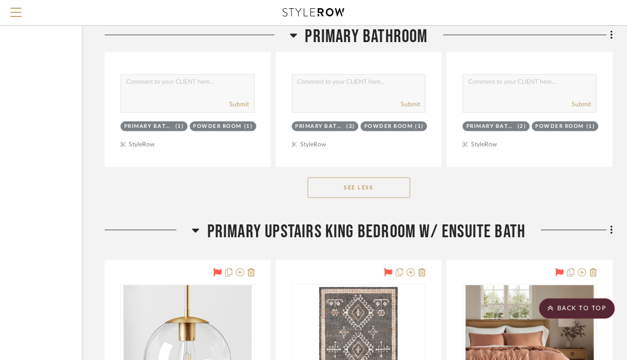
scroll to position [21202, 111]
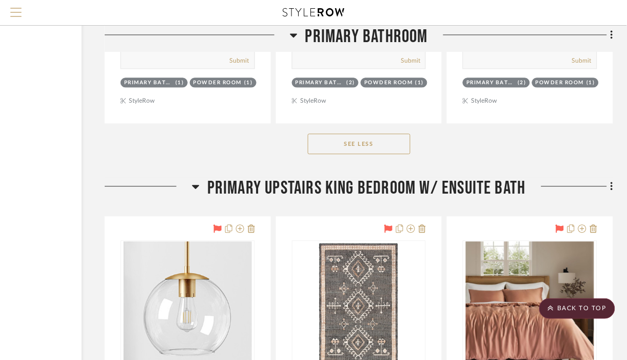
click at [15, 18] on span "Menu" at bounding box center [15, 15] width 11 height 15
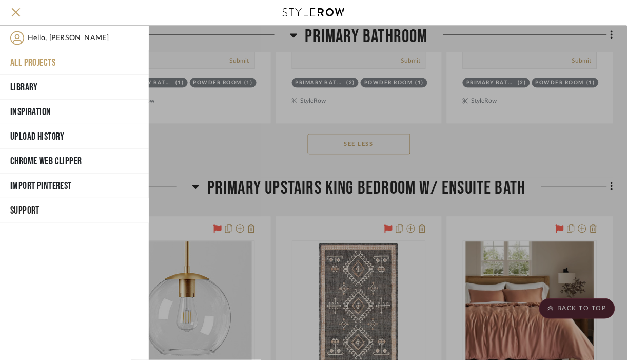
click at [42, 62] on button "All Projects" at bounding box center [74, 62] width 149 height 25
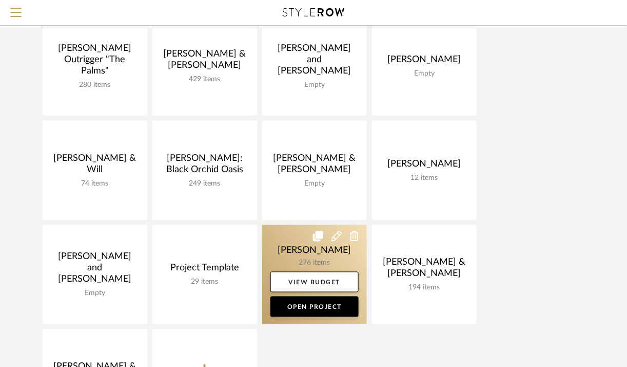
scroll to position [235, 0]
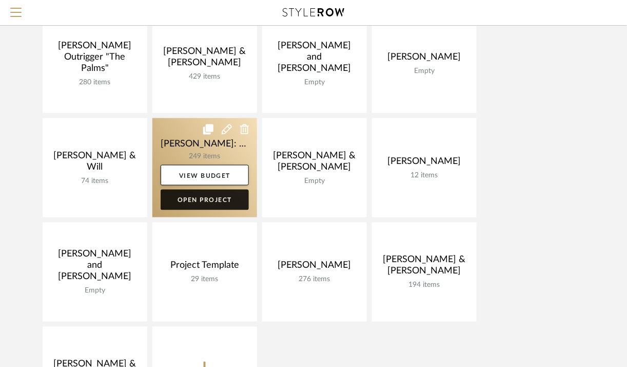
click at [195, 198] on link "Open Project" at bounding box center [205, 199] width 88 height 21
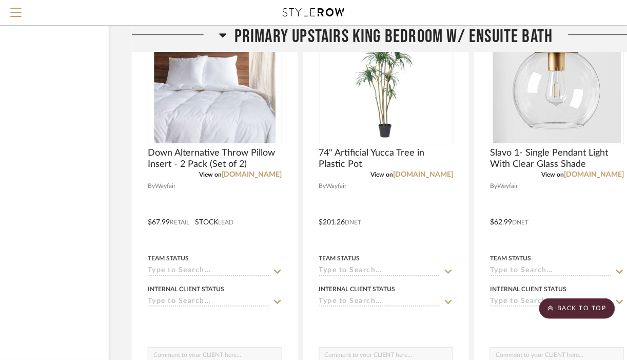
scroll to position [11906, 84]
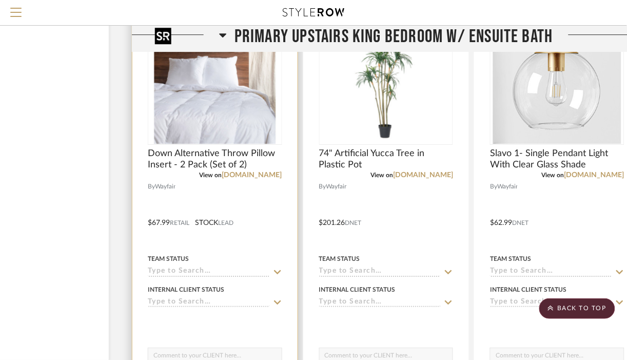
click at [0, 0] on img at bounding box center [0, 0] width 0 height 0
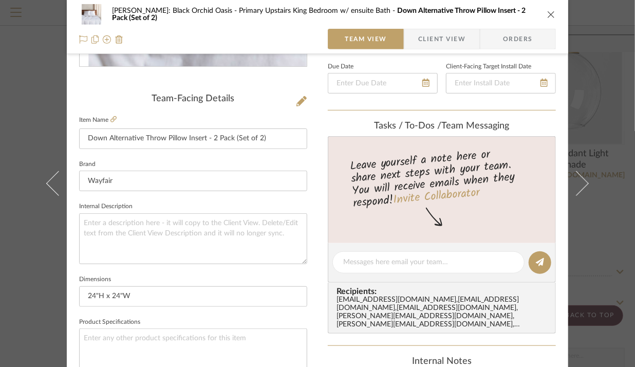
scroll to position [226, 0]
click at [549, 15] on icon "close" at bounding box center [551, 14] width 8 height 8
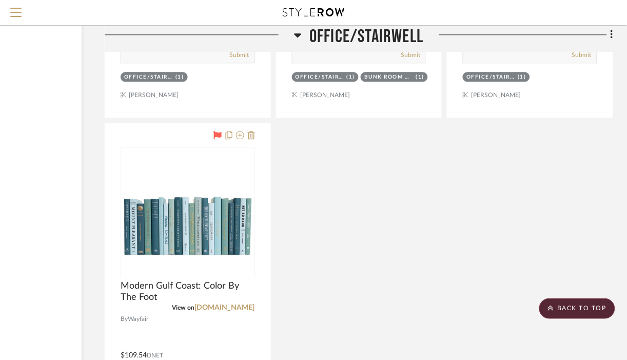
scroll to position [8322, 111]
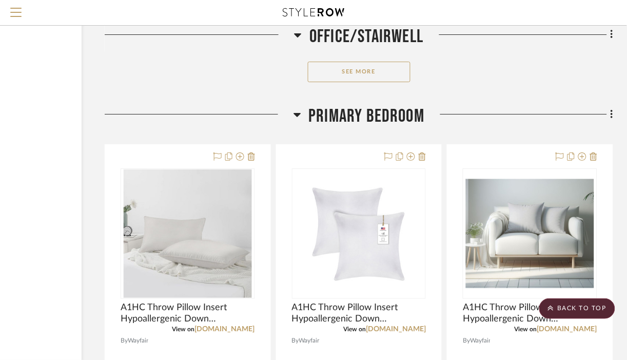
scroll to position [6008, 111]
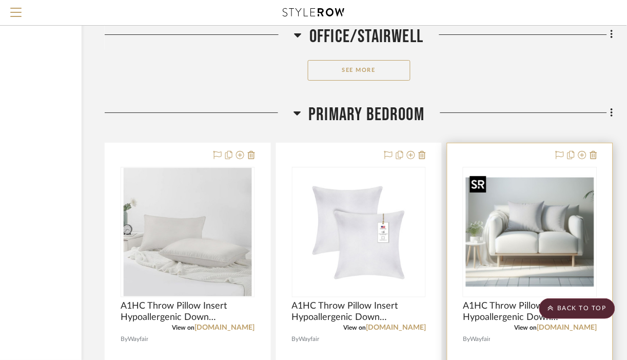
click at [505, 241] on img "0" at bounding box center [530, 232] width 128 height 128
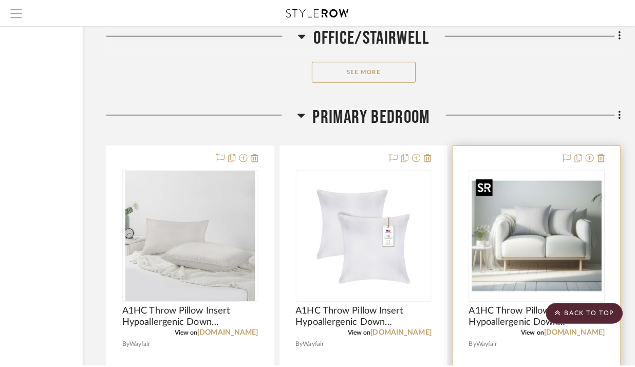
scroll to position [0, 0]
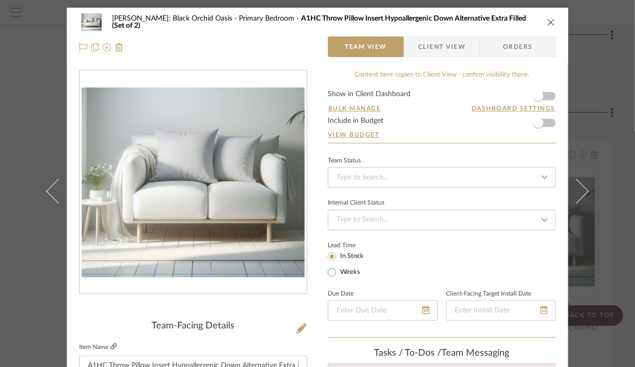
click at [111, 348] on icon at bounding box center [113, 346] width 6 height 6
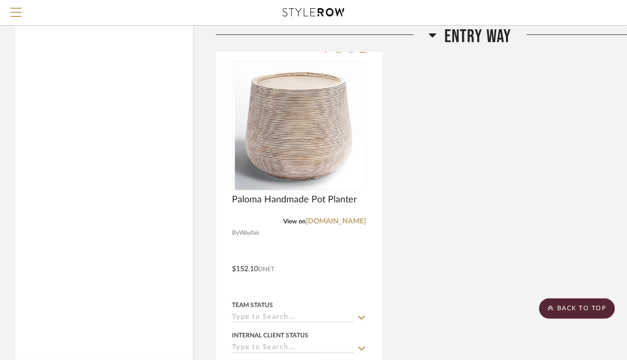
scroll to position [2085, 0]
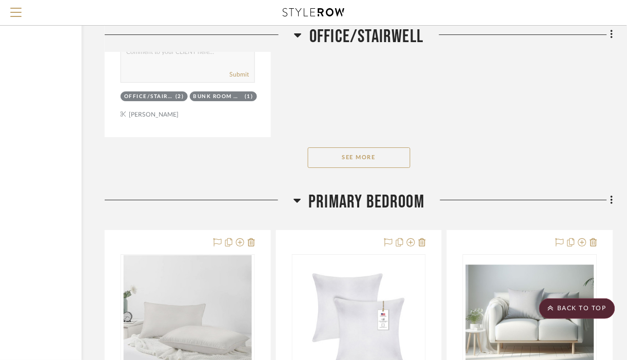
click at [521, 198] on div at bounding box center [519, 204] width 189 height 26
click at [537, 149] on div "See More" at bounding box center [359, 157] width 509 height 41
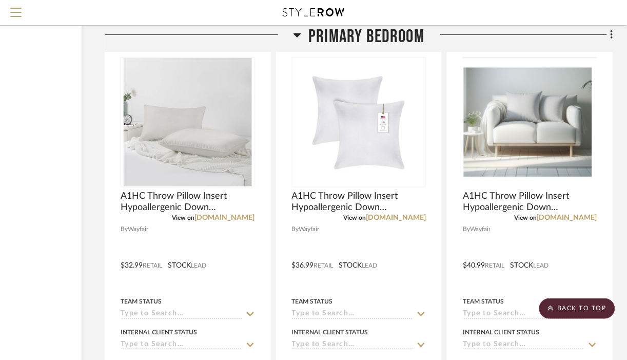
scroll to position [6132, 111]
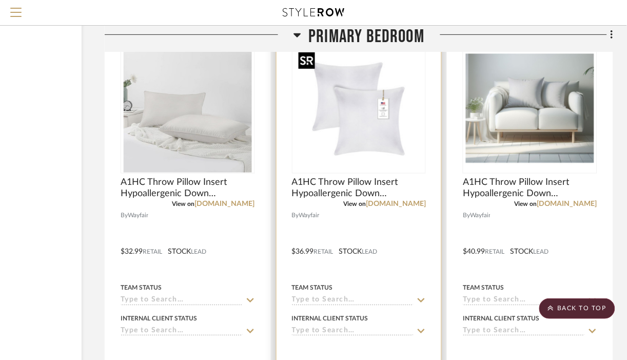
click at [0, 0] on img at bounding box center [0, 0] width 0 height 0
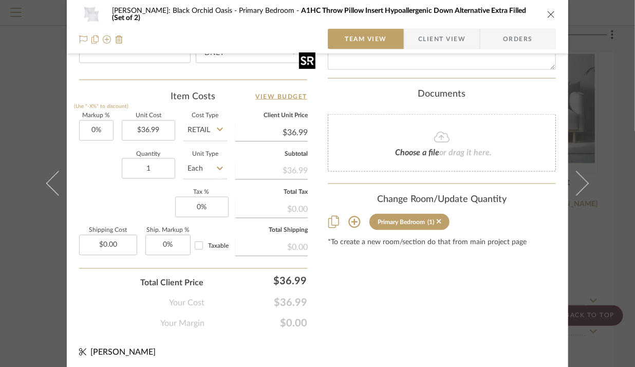
scroll to position [584, 0]
click at [548, 16] on icon "close" at bounding box center [551, 14] width 8 height 8
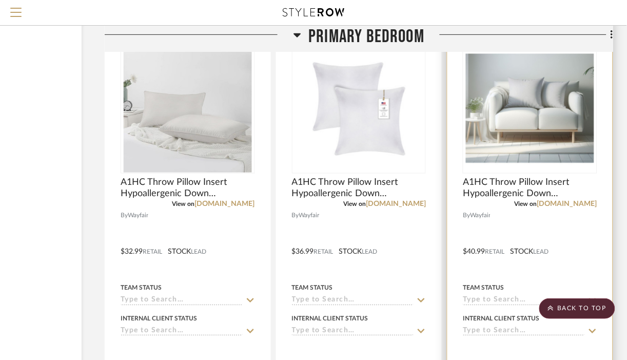
click at [555, 128] on img "0" at bounding box center [530, 108] width 128 height 128
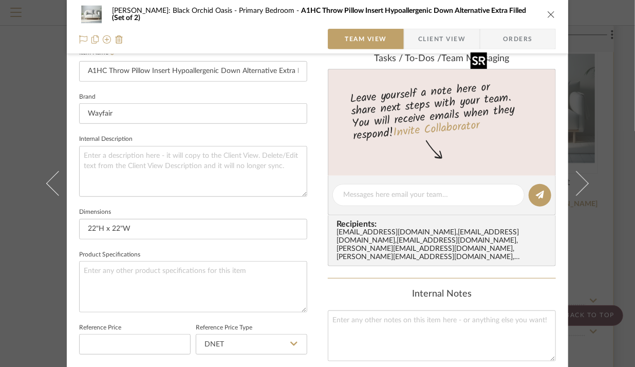
scroll to position [299, 0]
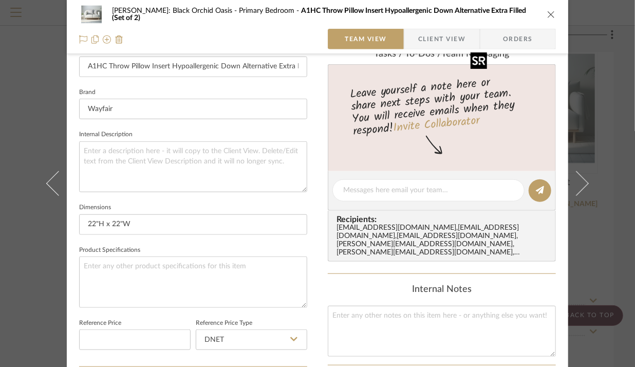
click at [547, 14] on icon "close" at bounding box center [551, 14] width 8 height 8
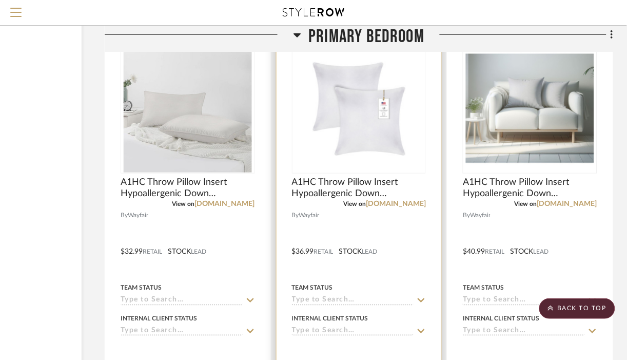
click at [381, 136] on img "0" at bounding box center [359, 108] width 128 height 128
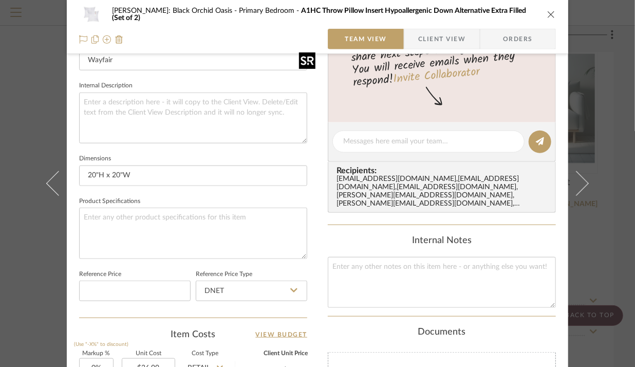
scroll to position [360, 0]
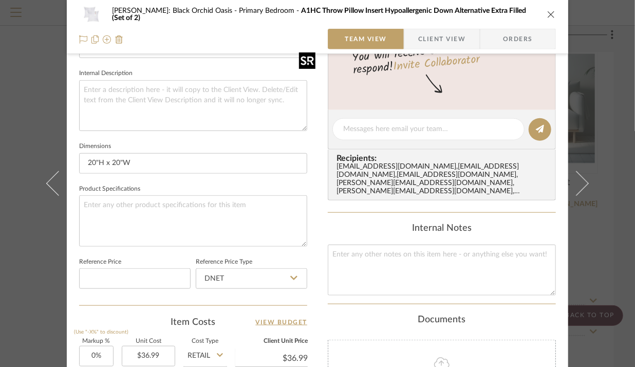
click at [547, 14] on icon "close" at bounding box center [551, 14] width 8 height 8
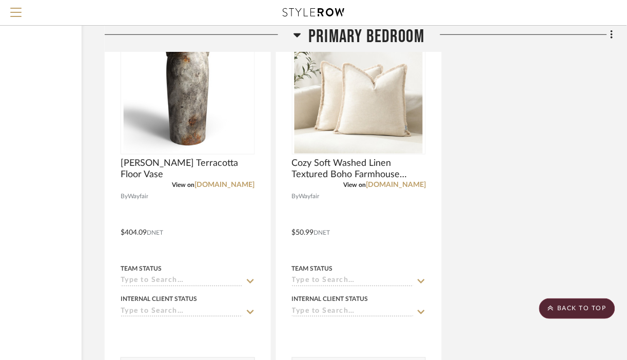
scroll to position [7233, 111]
